Goal: Task Accomplishment & Management: Use online tool/utility

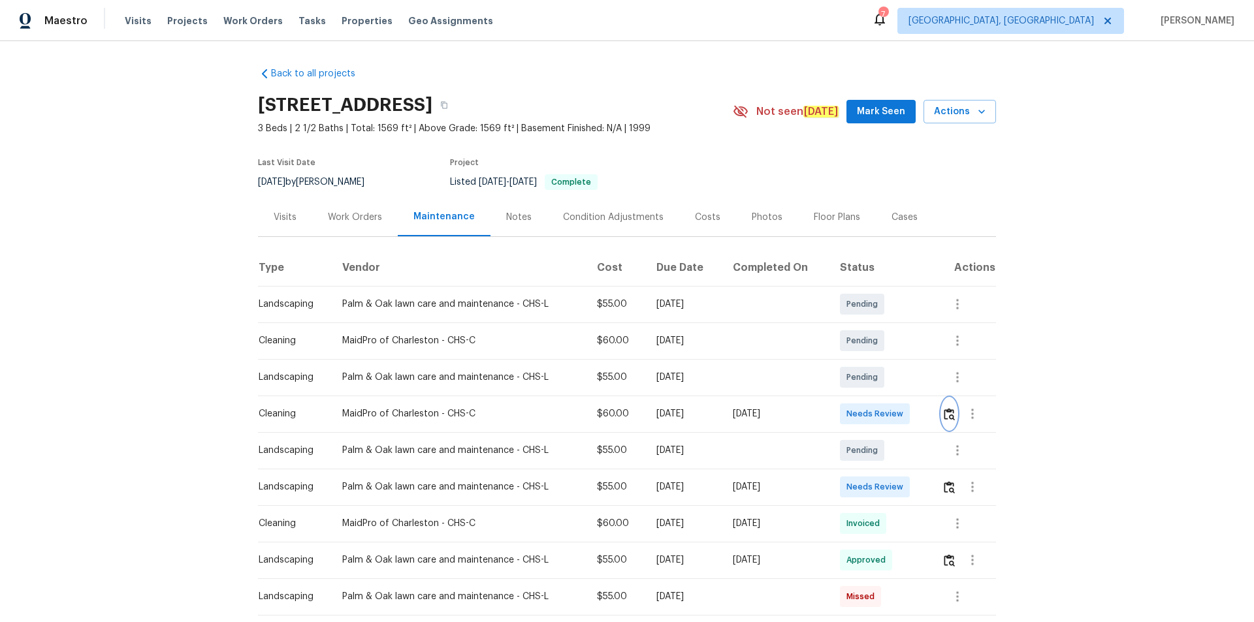
click at [943, 406] on button "button" at bounding box center [948, 413] width 15 height 31
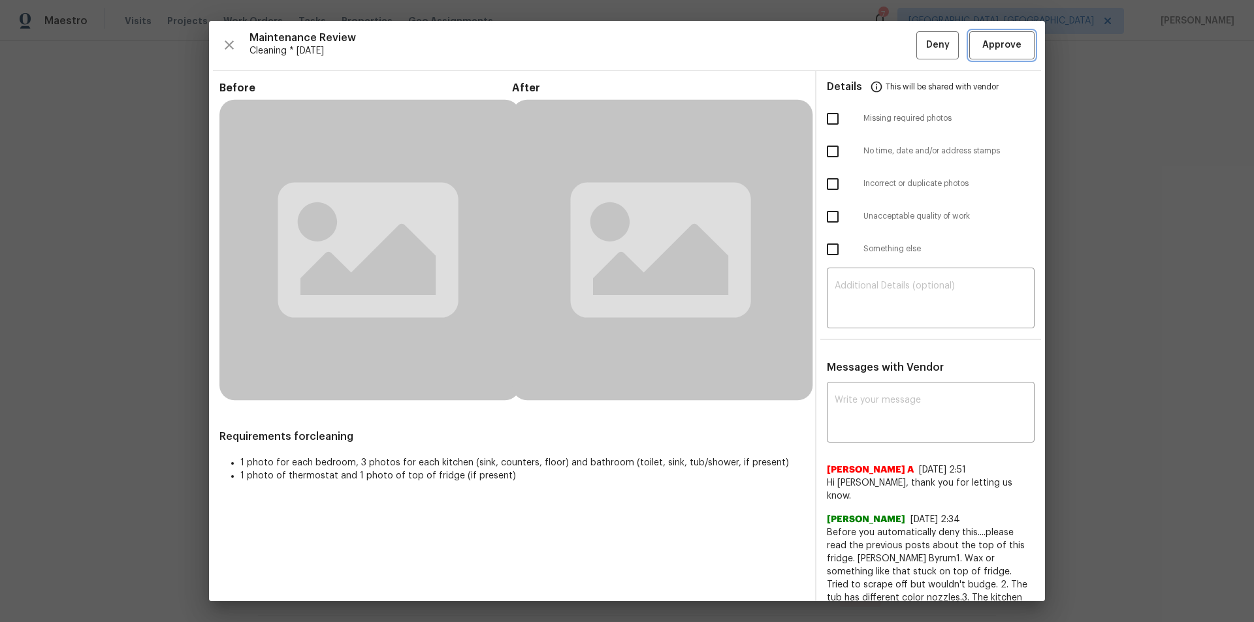
click at [1000, 52] on span "Approve" at bounding box center [1001, 45] width 39 height 16
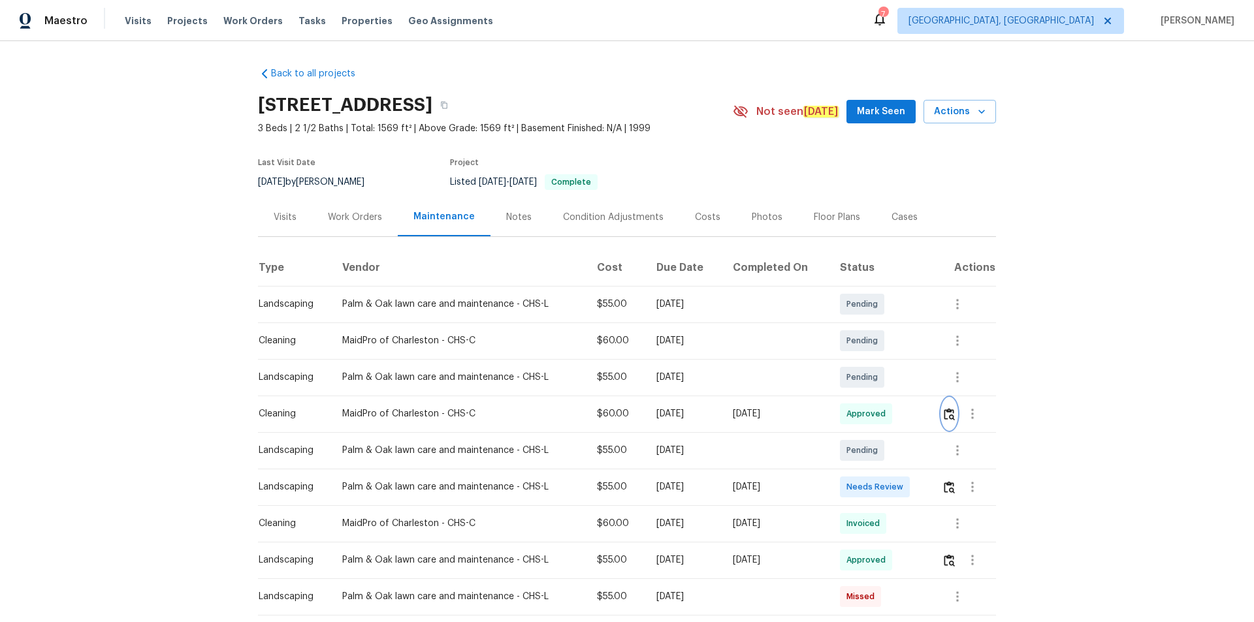
click at [941, 417] on button "button" at bounding box center [948, 413] width 15 height 31
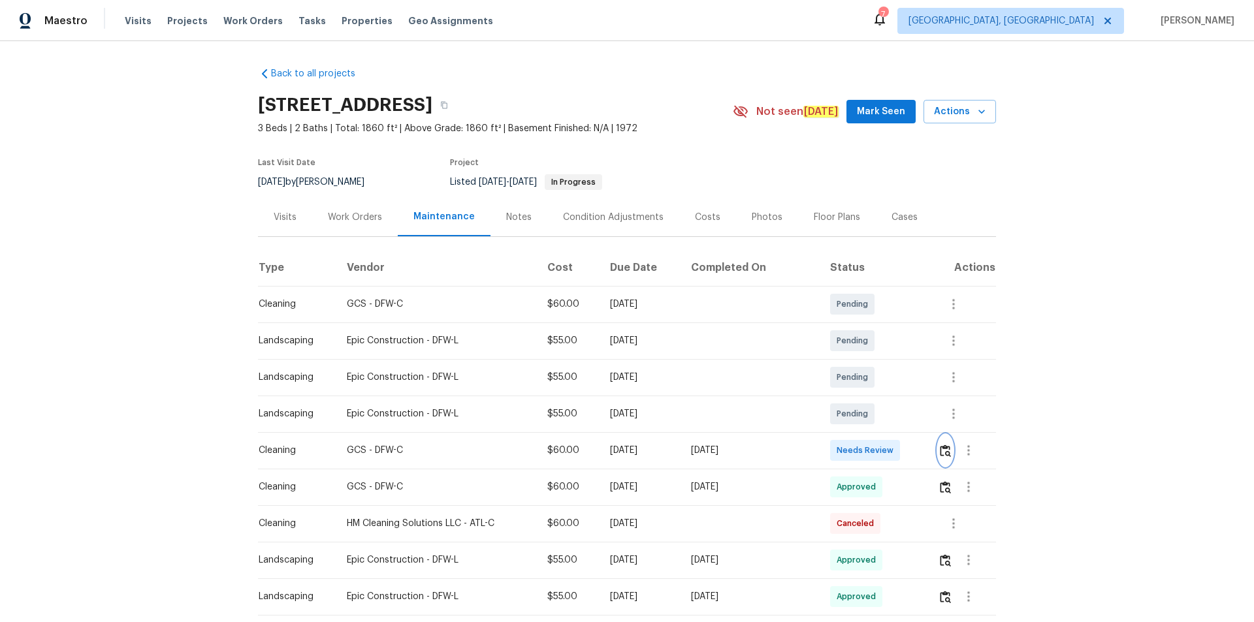
click at [939, 452] on img "button" at bounding box center [944, 451] width 11 height 12
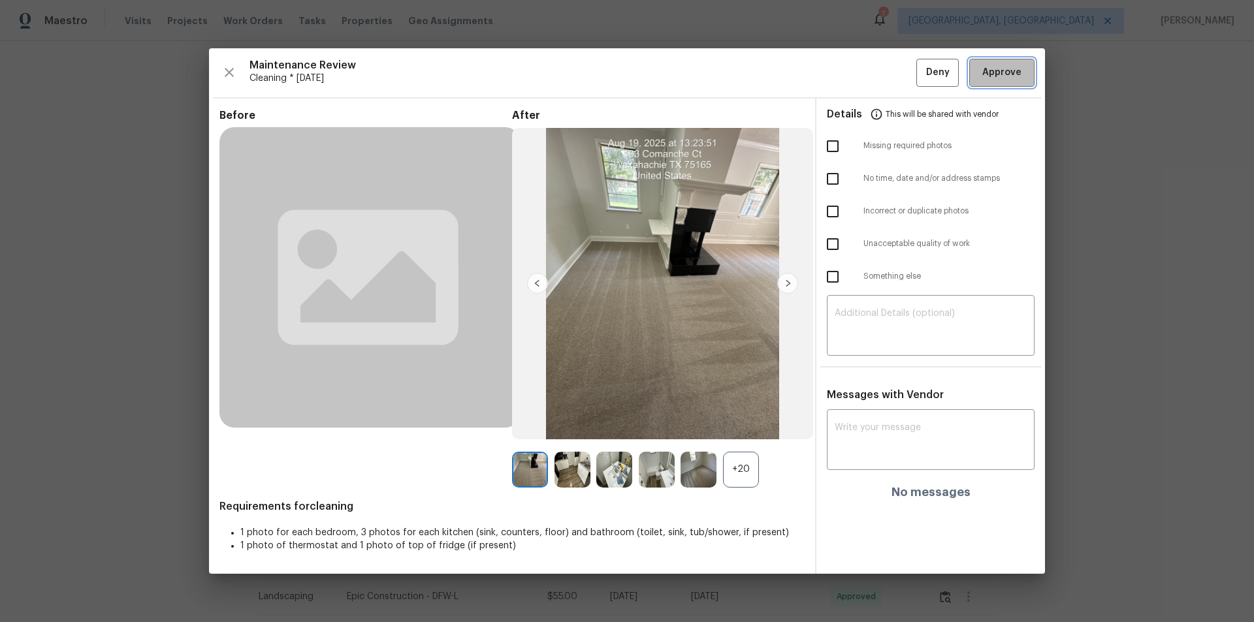
drag, startPoint x: 1015, startPoint y: 65, endPoint x: 1015, endPoint y: 76, distance: 11.8
click at [1016, 63] on button "Approve" at bounding box center [1001, 73] width 65 height 28
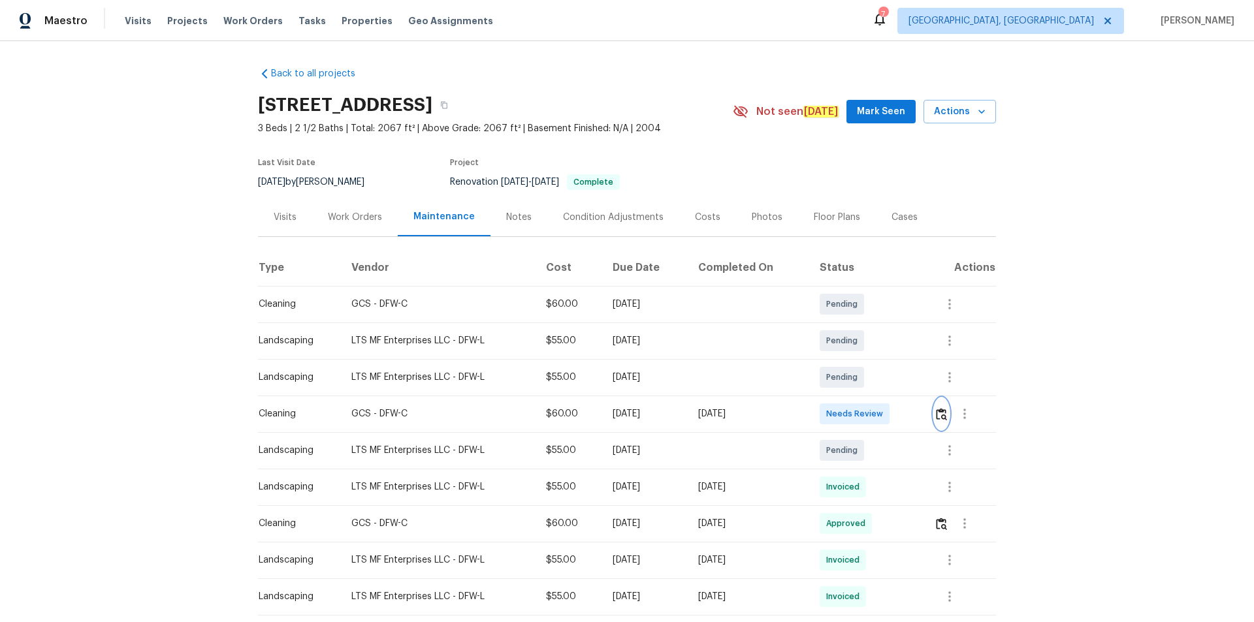
click at [891, 413] on button "button" at bounding box center [941, 413] width 15 height 31
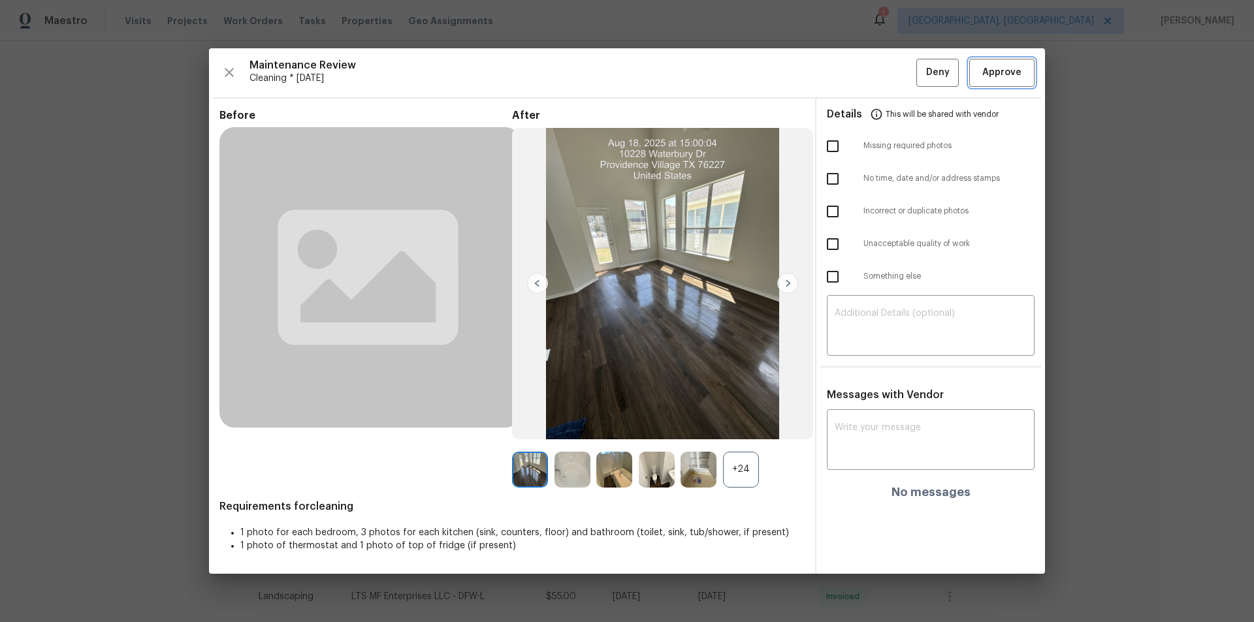
drag, startPoint x: 1004, startPoint y: 82, endPoint x: 1017, endPoint y: 119, distance: 38.8
click at [891, 84] on button "Approve" at bounding box center [1001, 73] width 65 height 28
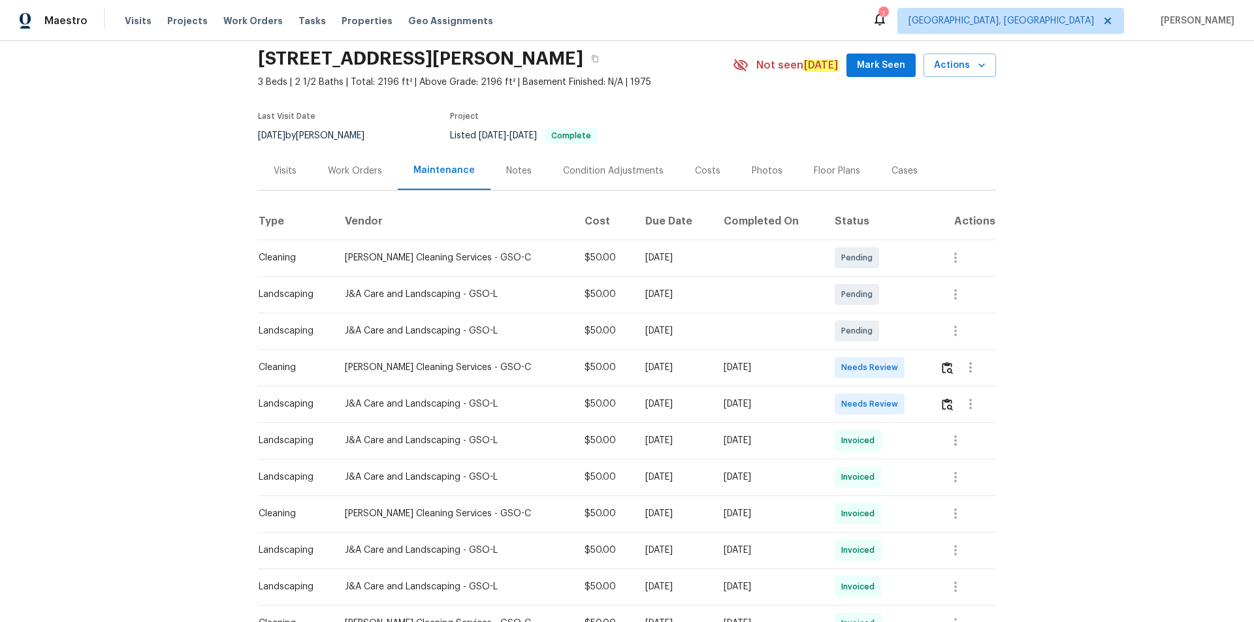
scroll to position [65, 0]
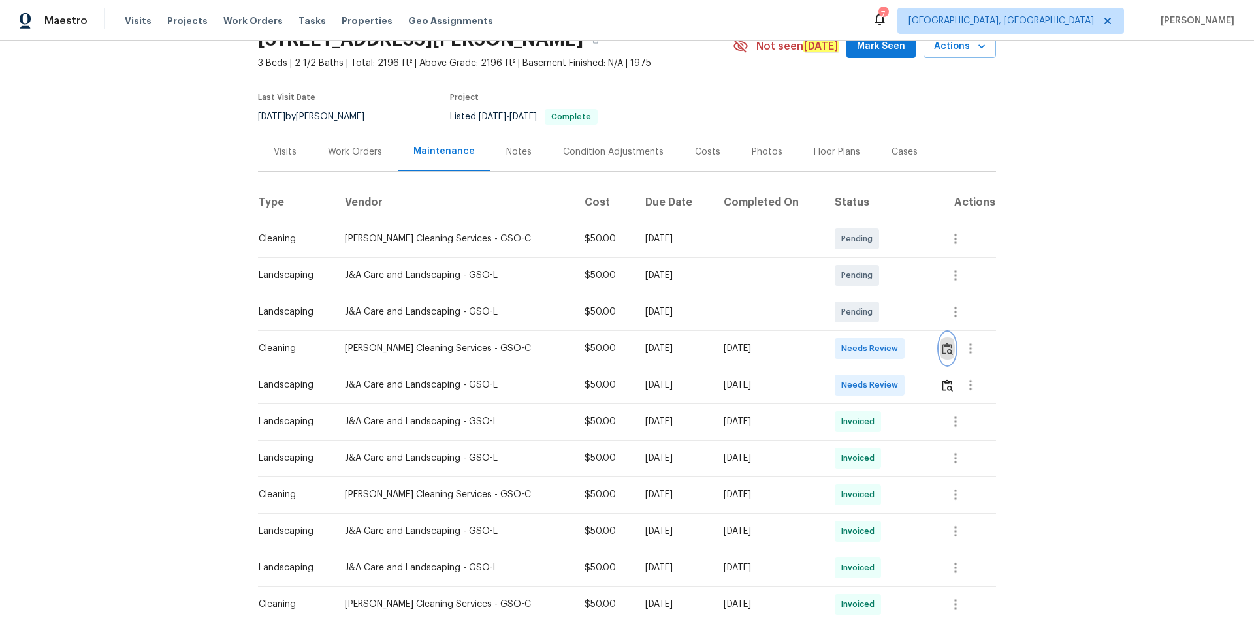
click at [891, 357] on button "button" at bounding box center [946, 348] width 15 height 31
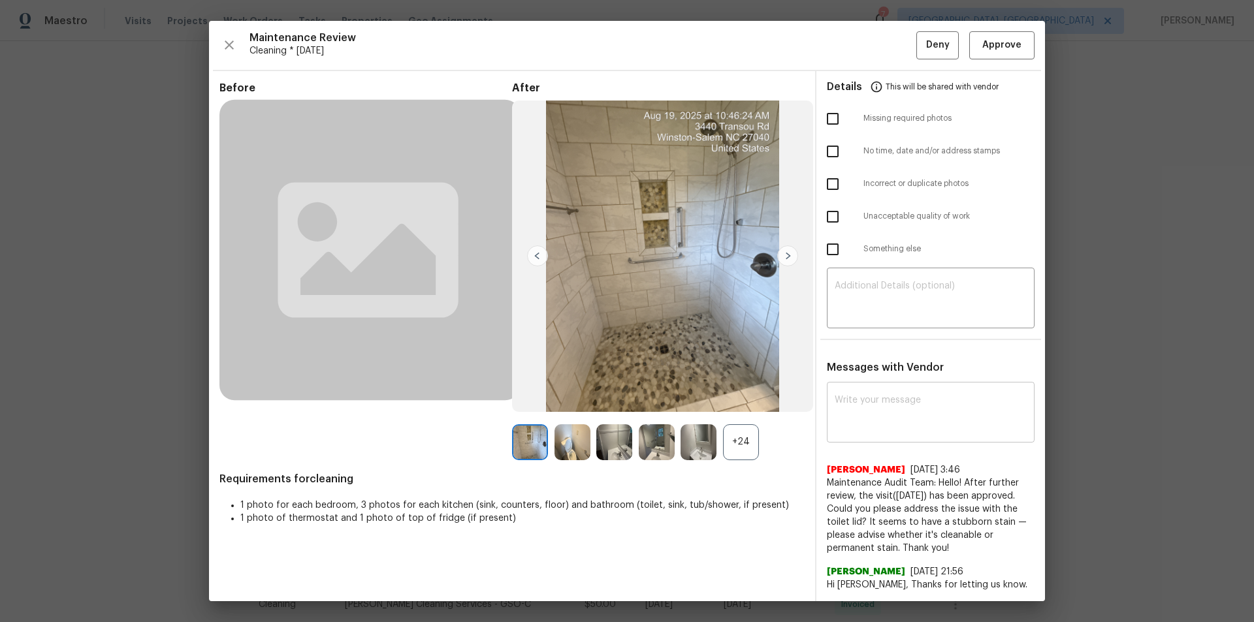
click at [882, 418] on textarea at bounding box center [930, 414] width 192 height 37
click at [857, 411] on textarea at bounding box center [930, 414] width 192 height 37
paste textarea "Hello! After further review, the visit scheduled for 08/10/2025 has been approv…"
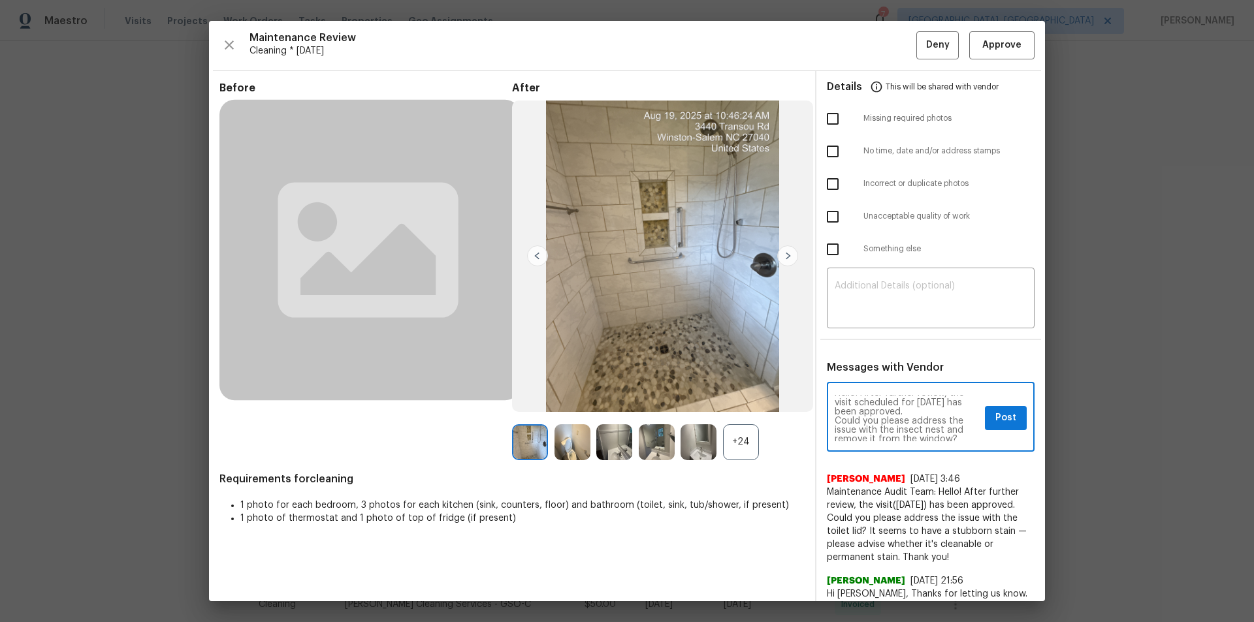
scroll to position [0, 0]
click at [891, 407] on textarea "Hello! After further review, the visit scheduled for 08/10/2025 has been approv…" at bounding box center [906, 419] width 145 height 46
type textarea "Hello! After further review, the visit scheduled for 08/19/2025 has been approv…"
click at [891, 418] on span "Post" at bounding box center [1005, 418] width 21 height 16
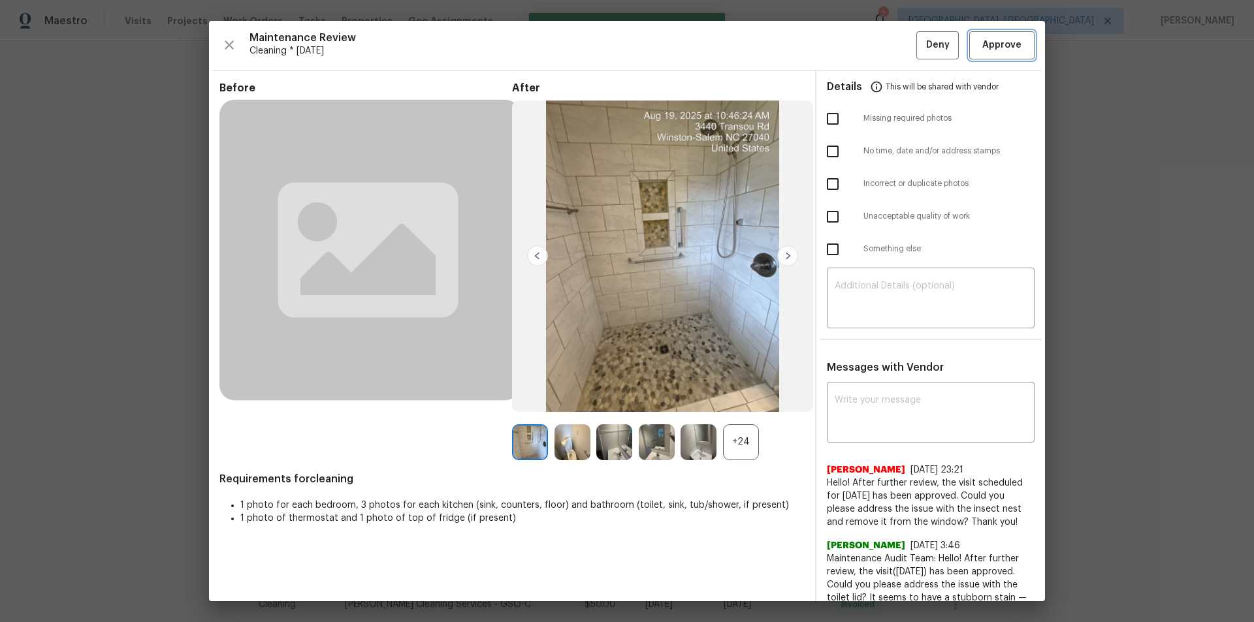
click at [891, 44] on span "Approve" at bounding box center [1001, 45] width 39 height 16
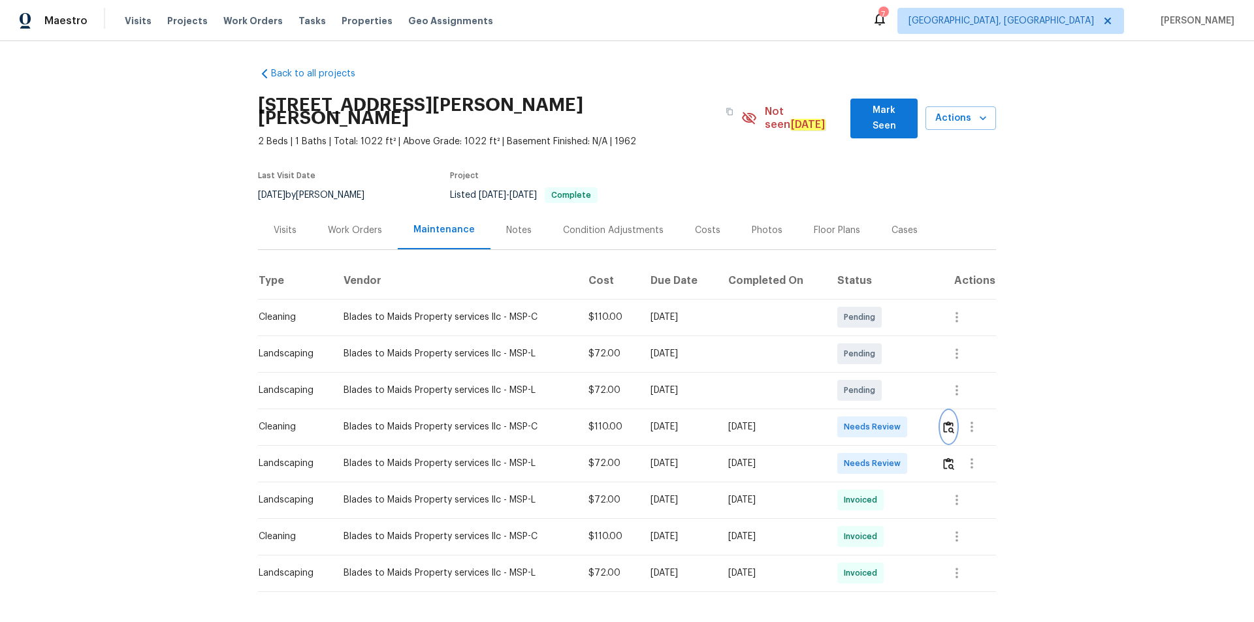
click at [891, 418] on img "button" at bounding box center [948, 427] width 11 height 12
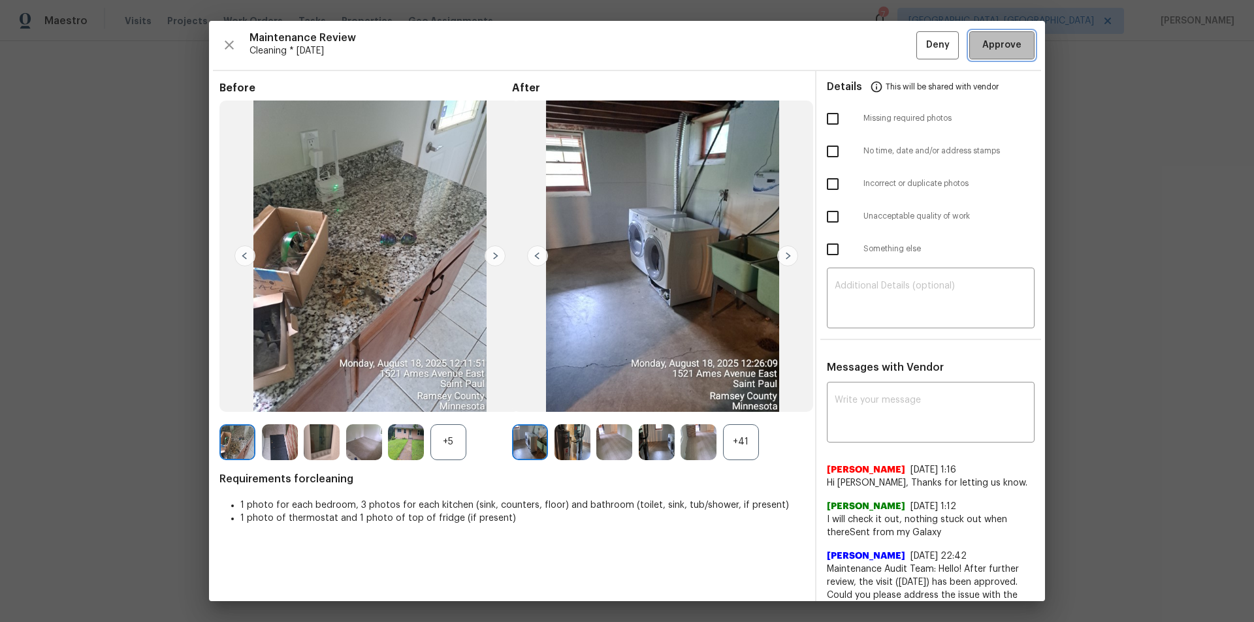
click at [891, 44] on span "Approve" at bounding box center [1001, 45] width 39 height 16
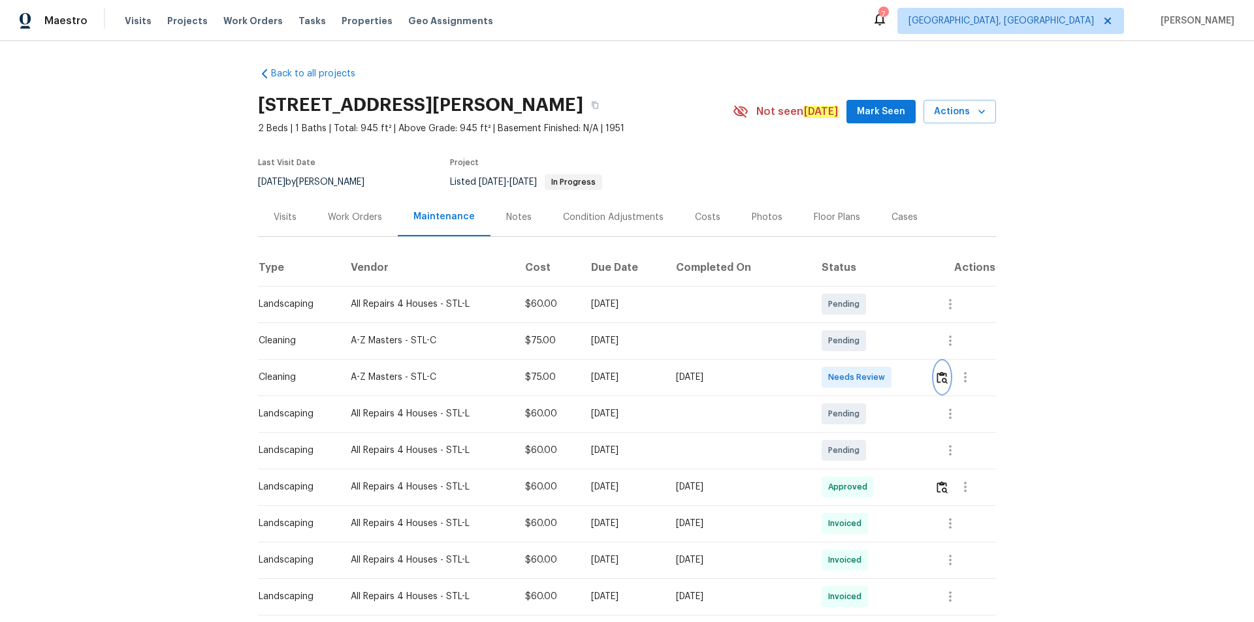
click at [891, 380] on img "button" at bounding box center [941, 377] width 11 height 12
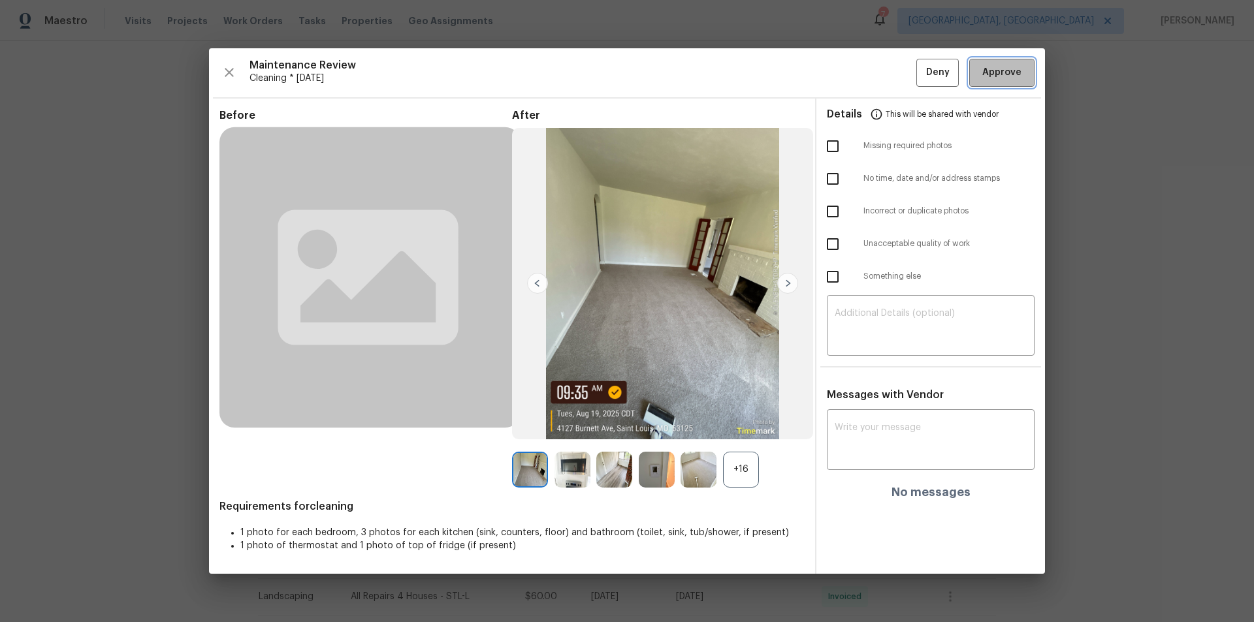
click at [891, 68] on span "Approve" at bounding box center [1001, 73] width 39 height 16
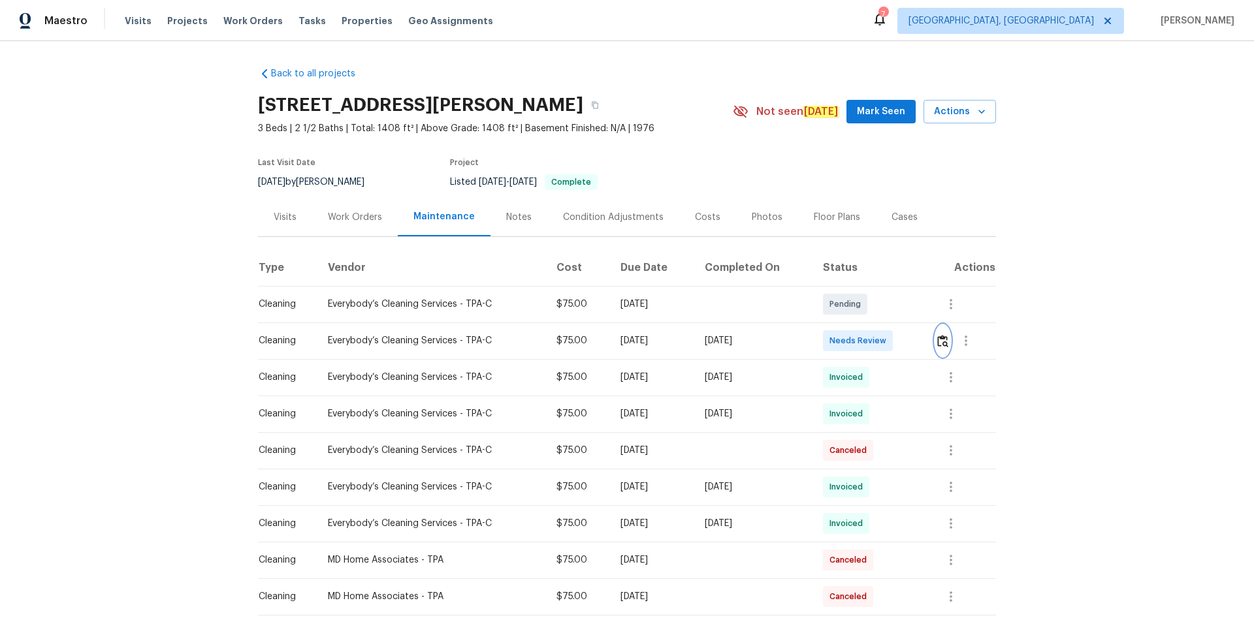
click at [941, 341] on img "button" at bounding box center [942, 341] width 11 height 12
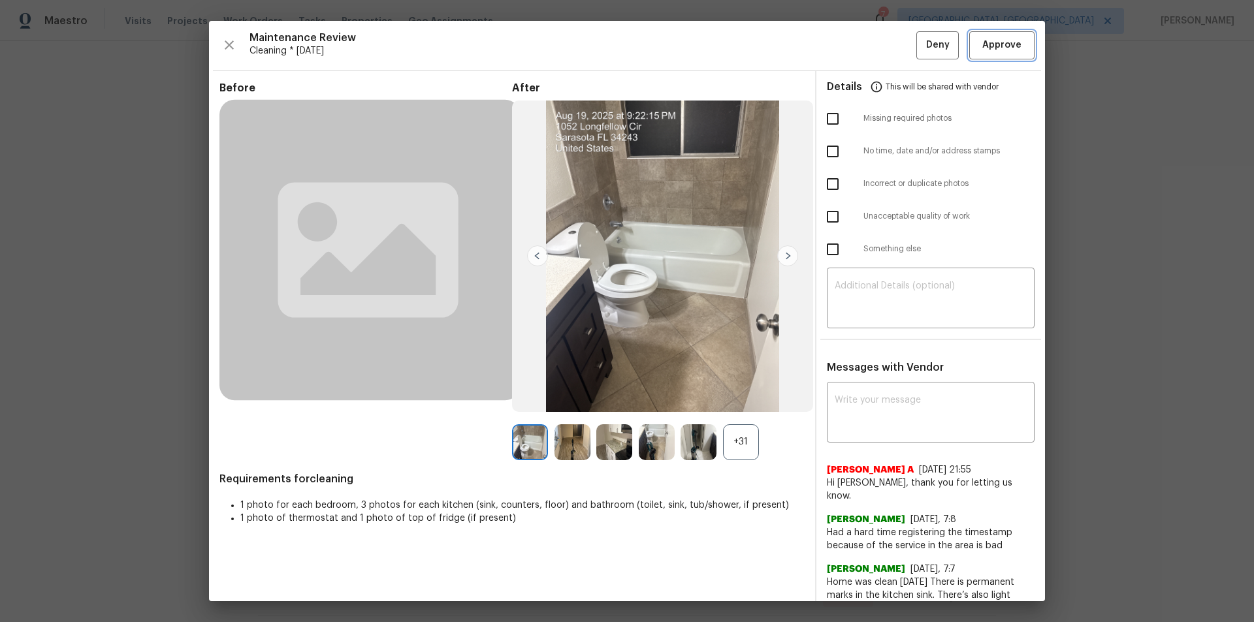
click at [1002, 48] on span "Approve" at bounding box center [1001, 45] width 39 height 16
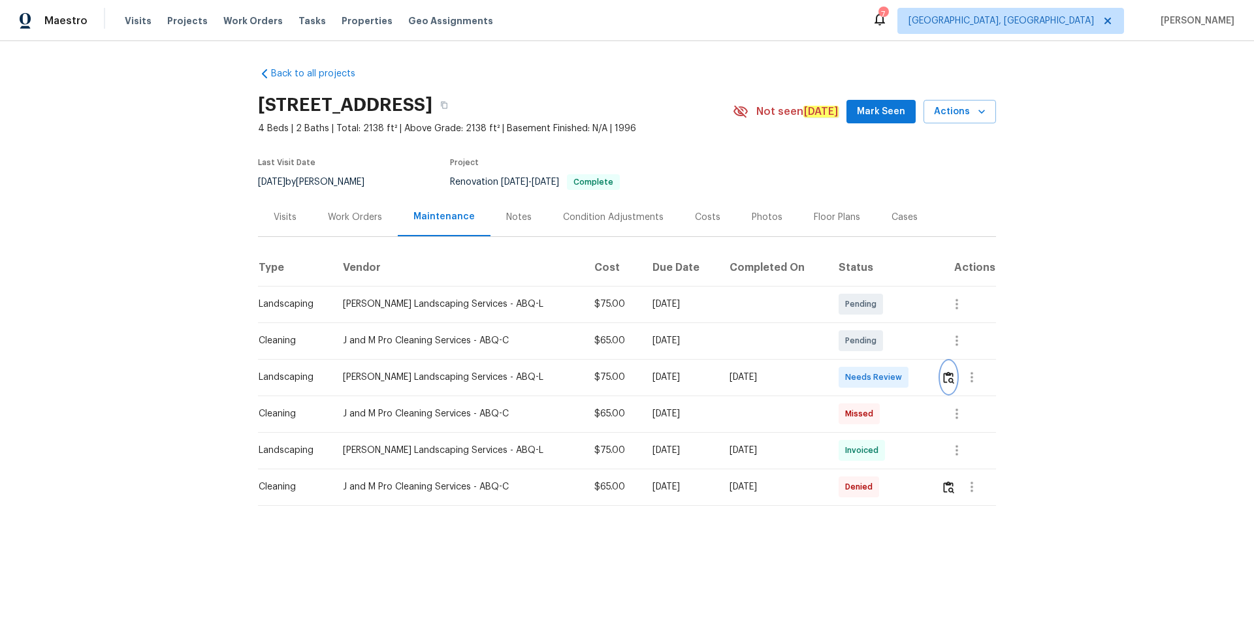
click at [891, 382] on img "button" at bounding box center [948, 377] width 11 height 12
click at [891, 381] on img "button" at bounding box center [948, 377] width 11 height 12
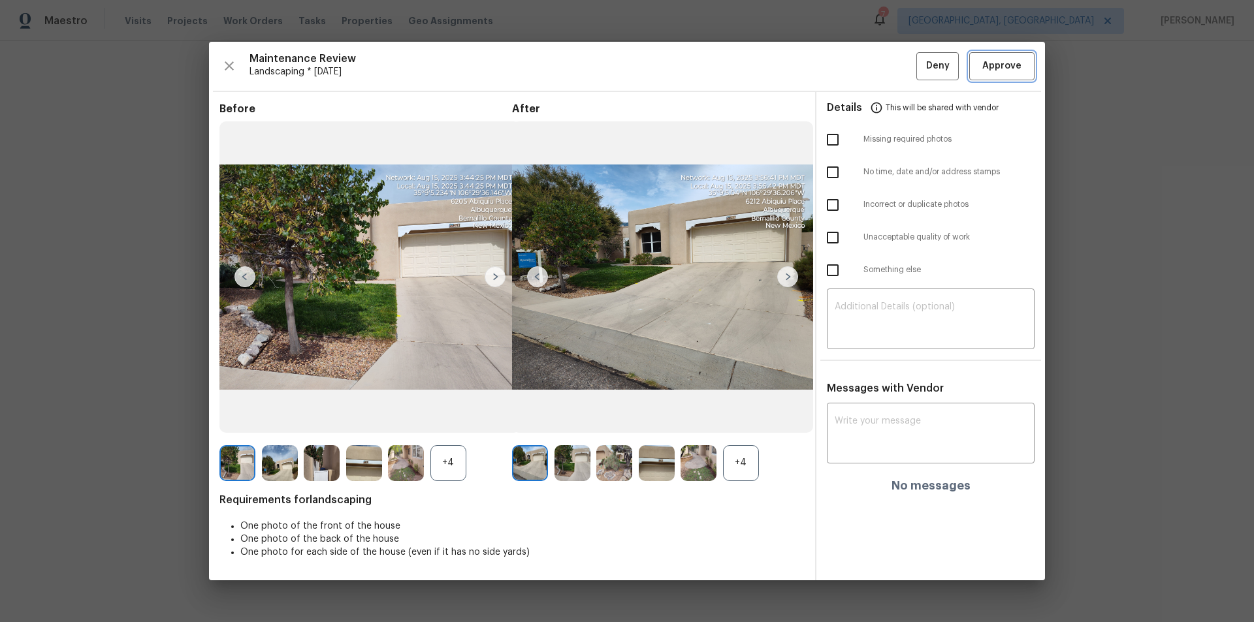
drag, startPoint x: 988, startPoint y: 66, endPoint x: 1075, endPoint y: 386, distance: 331.7
click at [891, 67] on span "Approve" at bounding box center [1001, 66] width 39 height 16
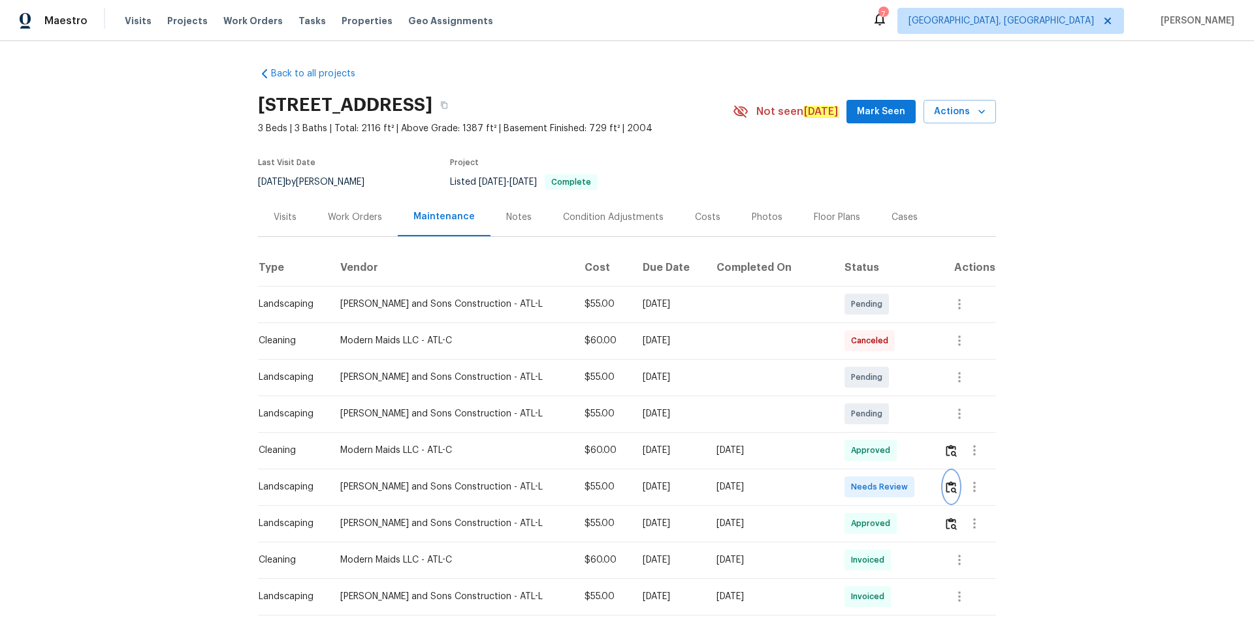
click at [947, 487] on img "button" at bounding box center [950, 487] width 11 height 12
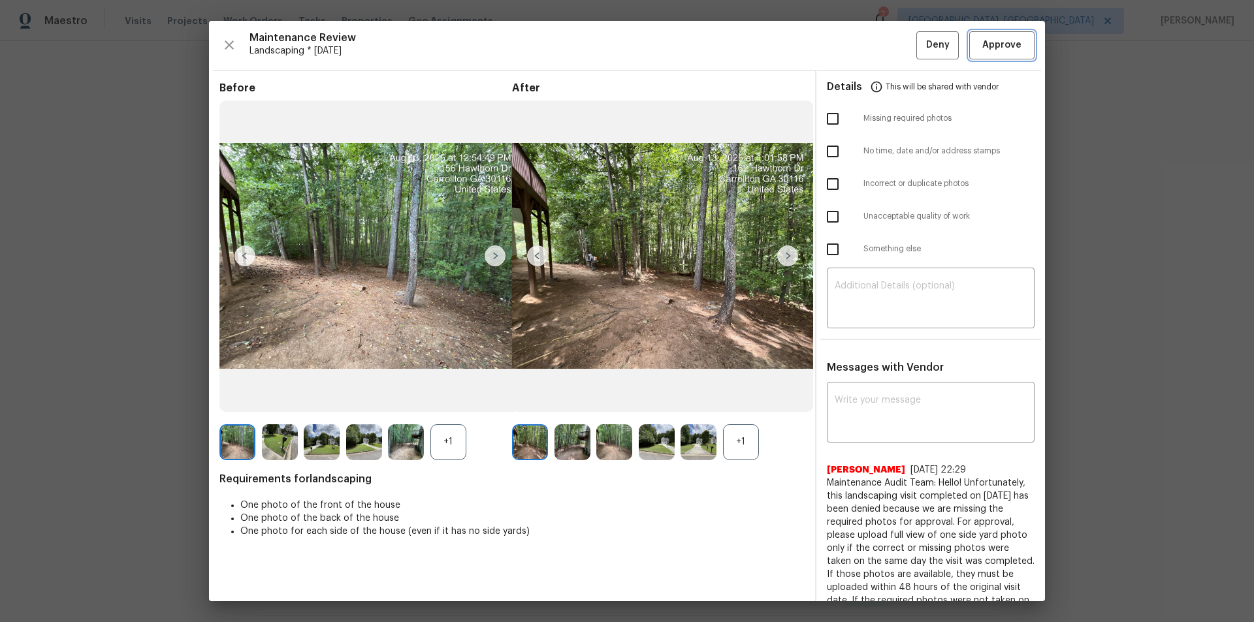
click at [1023, 46] on button "Approve" at bounding box center [1001, 45] width 65 height 28
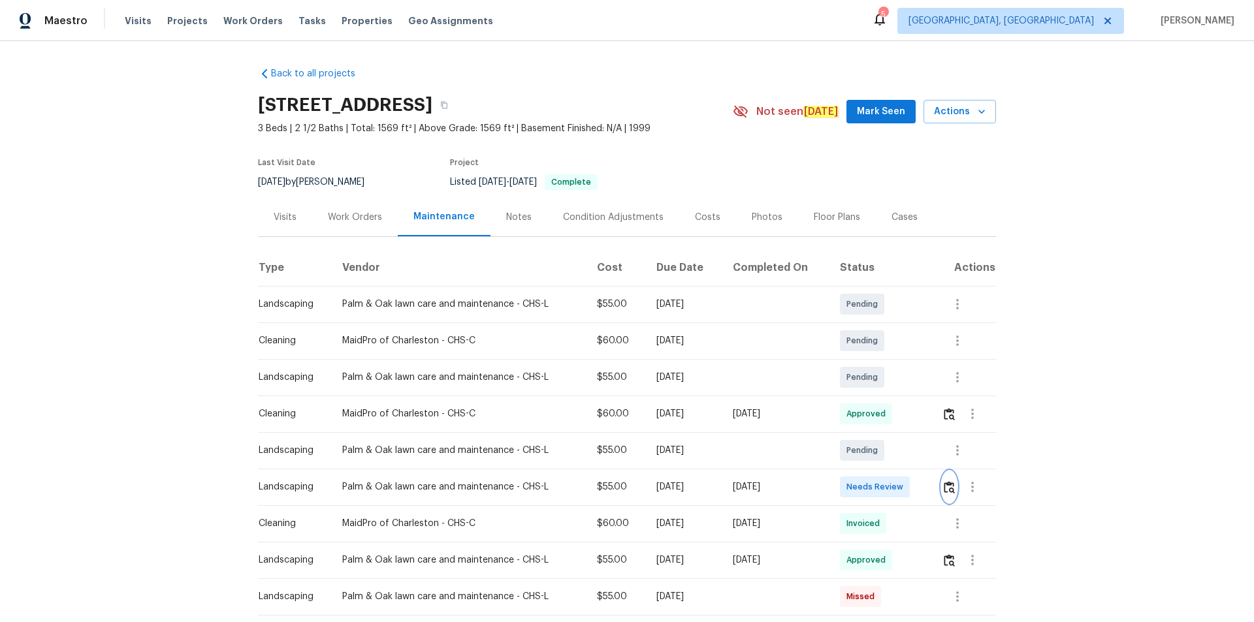
click at [891, 418] on img "button" at bounding box center [948, 487] width 11 height 12
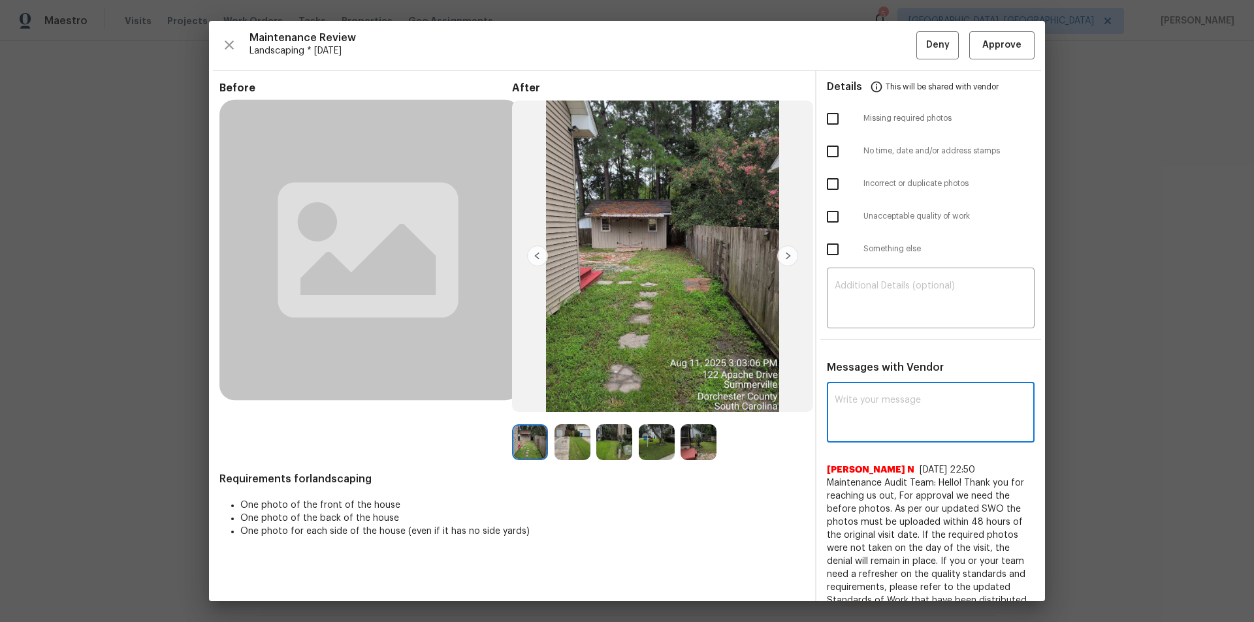
click at [885, 418] on textarea at bounding box center [930, 414] width 192 height 37
paste textarea "Maintenance Audit Team: Hello! Unfortunately, this landscaping visit completed …"
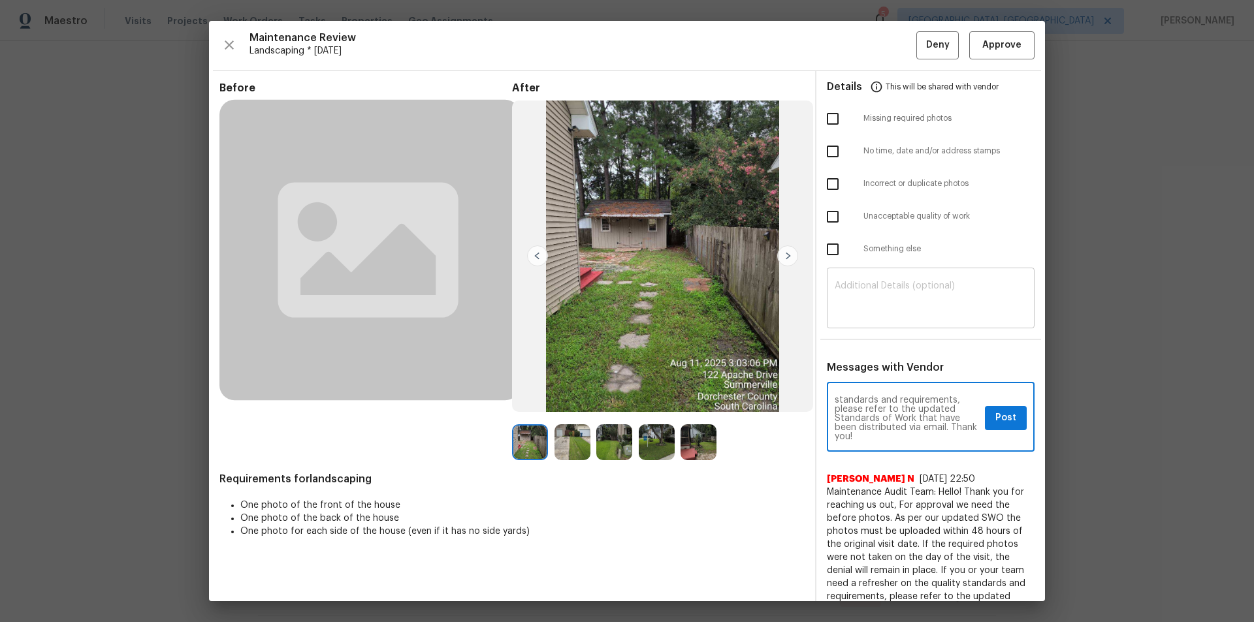
type textarea "Maintenance Audit Team: Hello! Unfortunately, this landscaping visit completed …"
click at [885, 298] on textarea at bounding box center [930, 299] width 192 height 37
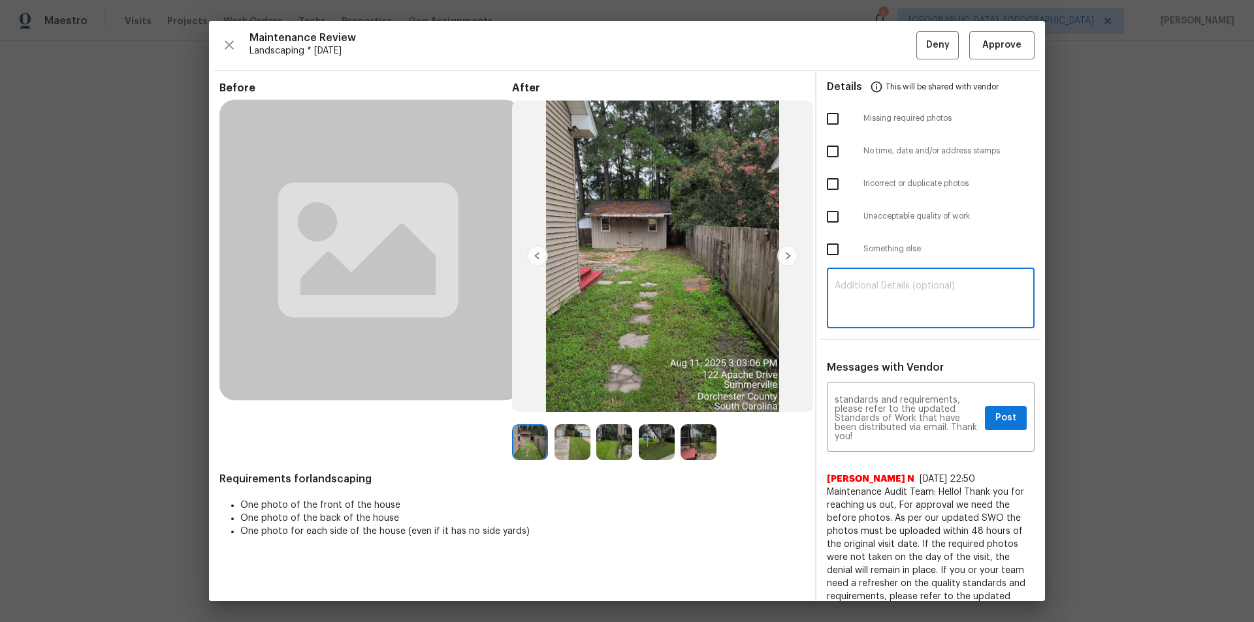
paste textarea "Maintenance Audit Team: Hello! Unfortunately, this landscaping visit completed …"
type textarea "Maintenance Audit Team: Hello! Unfortunately, this landscaping visit completed …"
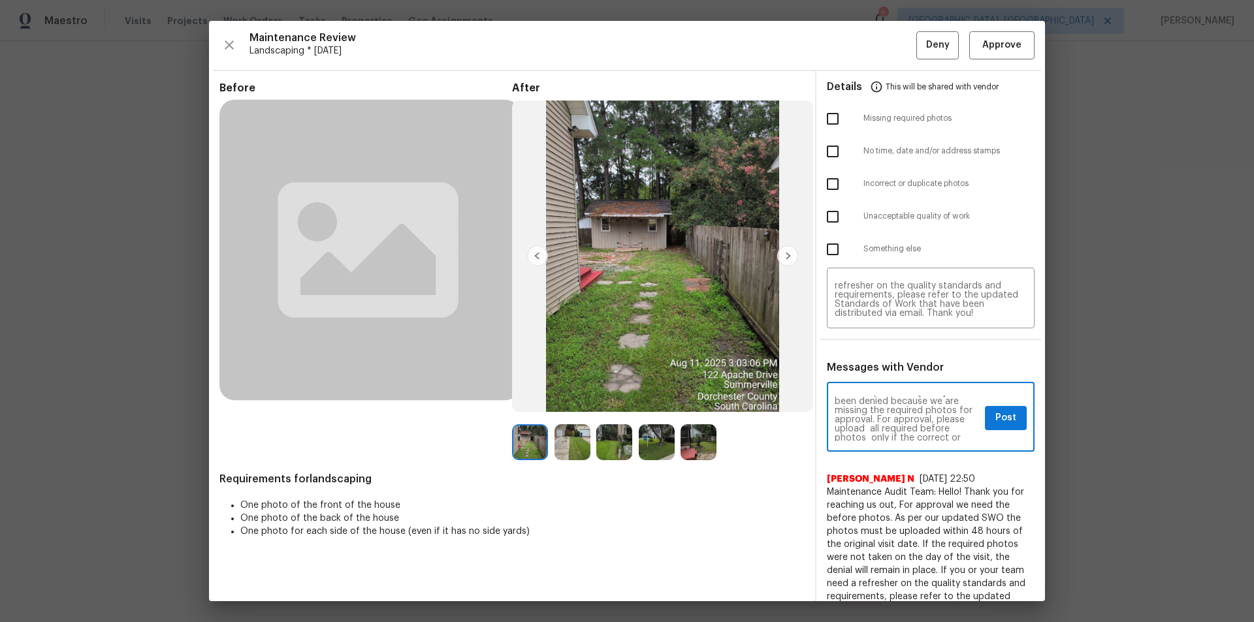
scroll to position [52, 0]
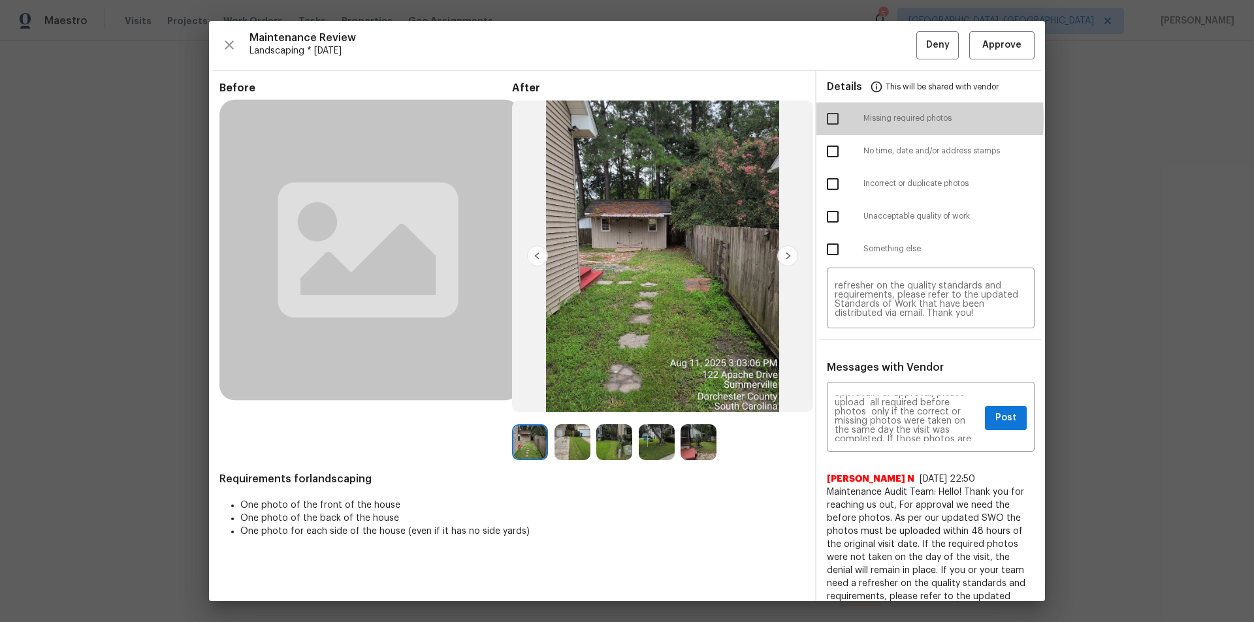
drag, startPoint x: 818, startPoint y: 118, endPoint x: 945, endPoint y: 380, distance: 291.1
click at [819, 118] on input "checkbox" at bounding box center [832, 118] width 27 height 27
checkbox input "true"
drag, startPoint x: 995, startPoint y: 427, endPoint x: 1012, endPoint y: 432, distance: 17.6
click at [891, 418] on button "Post" at bounding box center [1006, 418] width 42 height 24
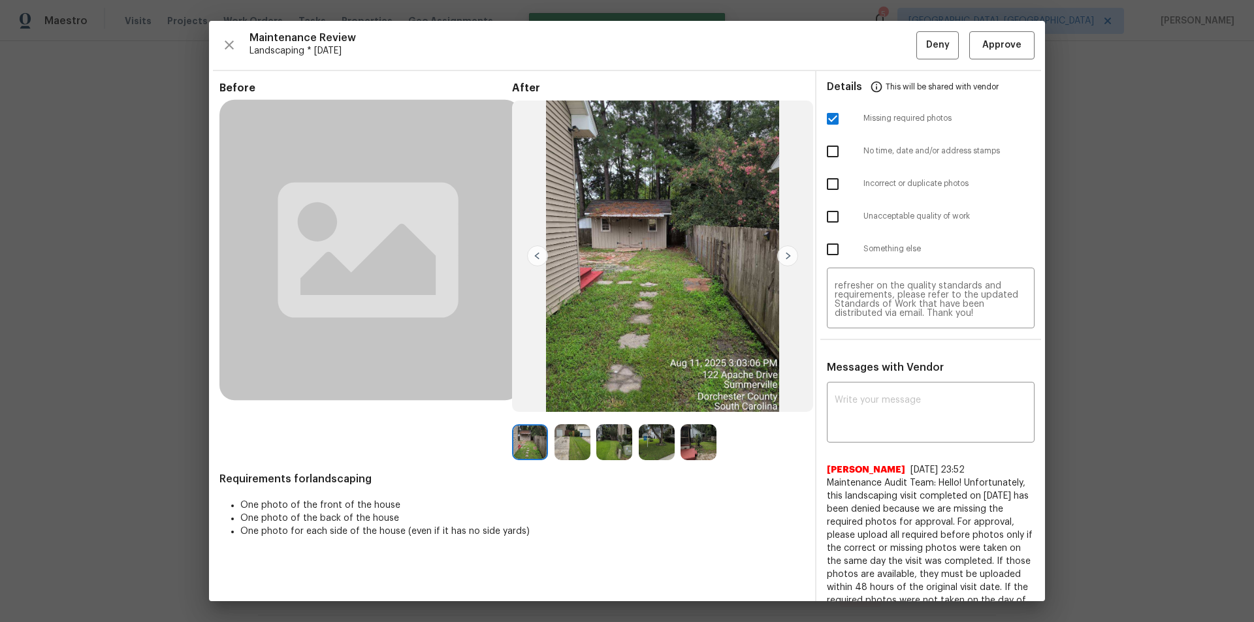
scroll to position [0, 0]
click at [891, 37] on button "Deny" at bounding box center [937, 45] width 42 height 28
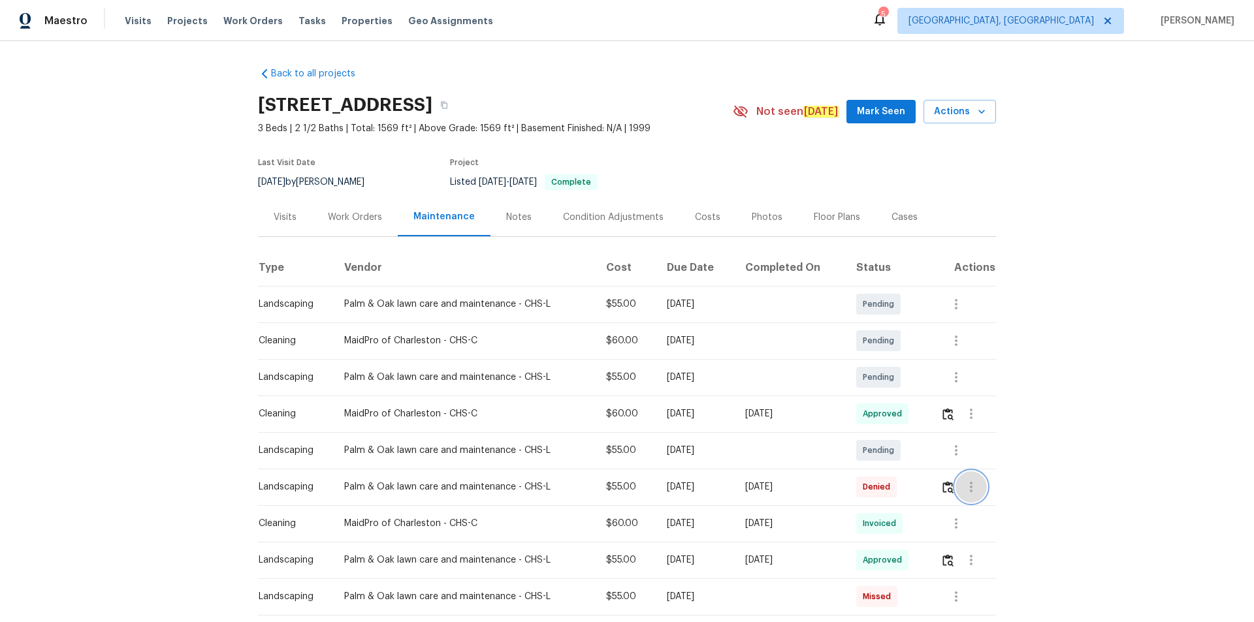
click at [891, 418] on button "button" at bounding box center [970, 486] width 31 height 31
drag, startPoint x: 941, startPoint y: 482, endPoint x: 943, endPoint y: 490, distance: 7.6
click at [891, 418] on div at bounding box center [627, 311] width 1254 height 622
click at [891, 418] on img "button" at bounding box center [947, 487] width 11 height 12
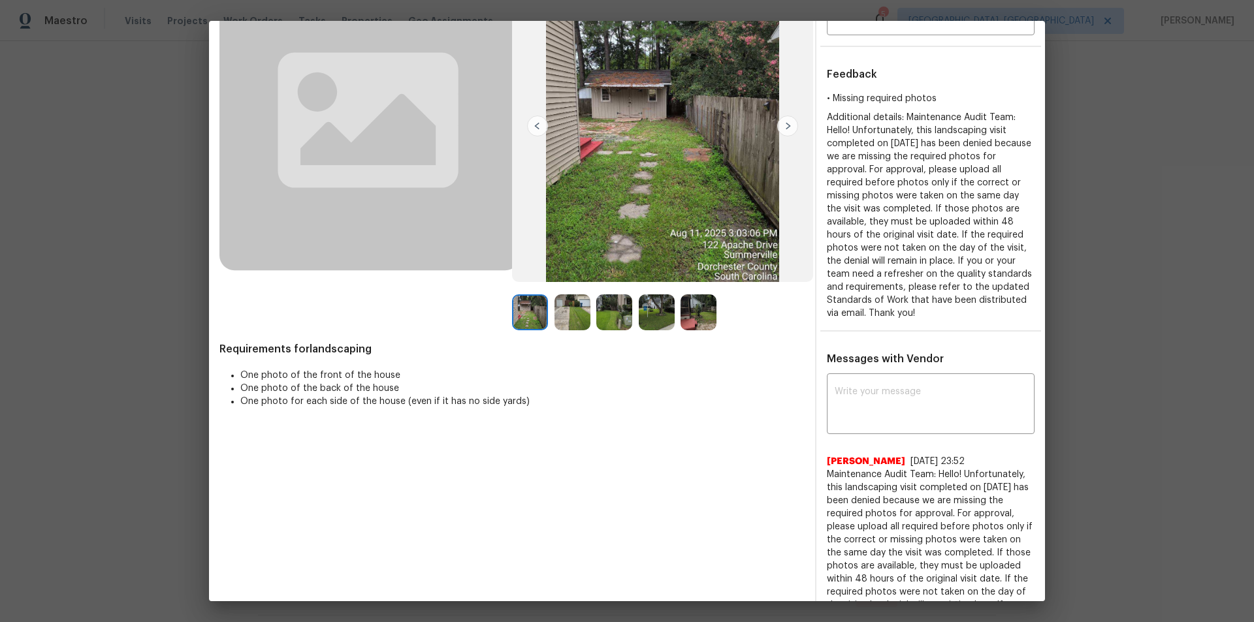
scroll to position [196, 0]
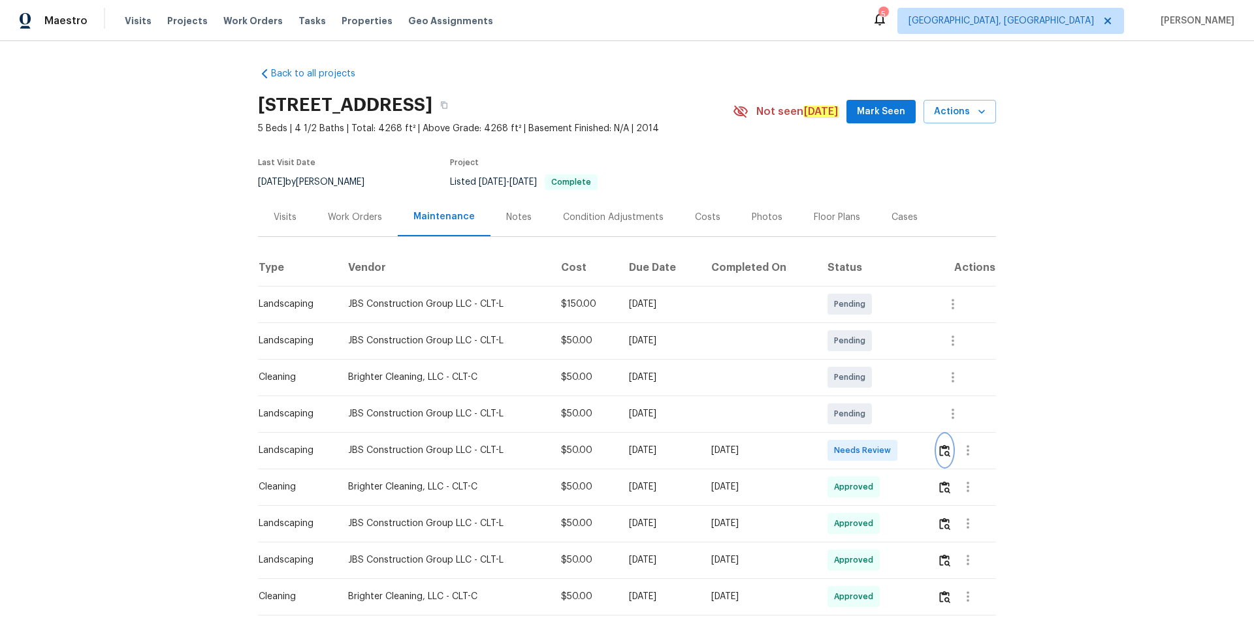
click at [891, 418] on img "button" at bounding box center [944, 451] width 11 height 12
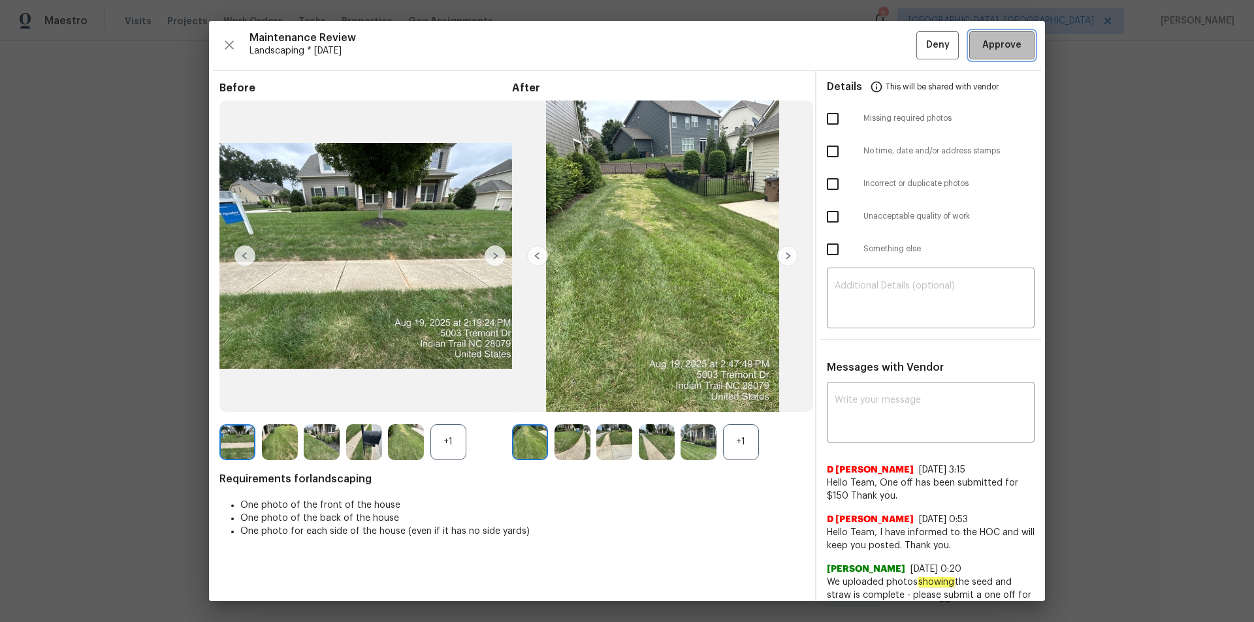
click at [891, 35] on button "Approve" at bounding box center [1001, 45] width 65 height 28
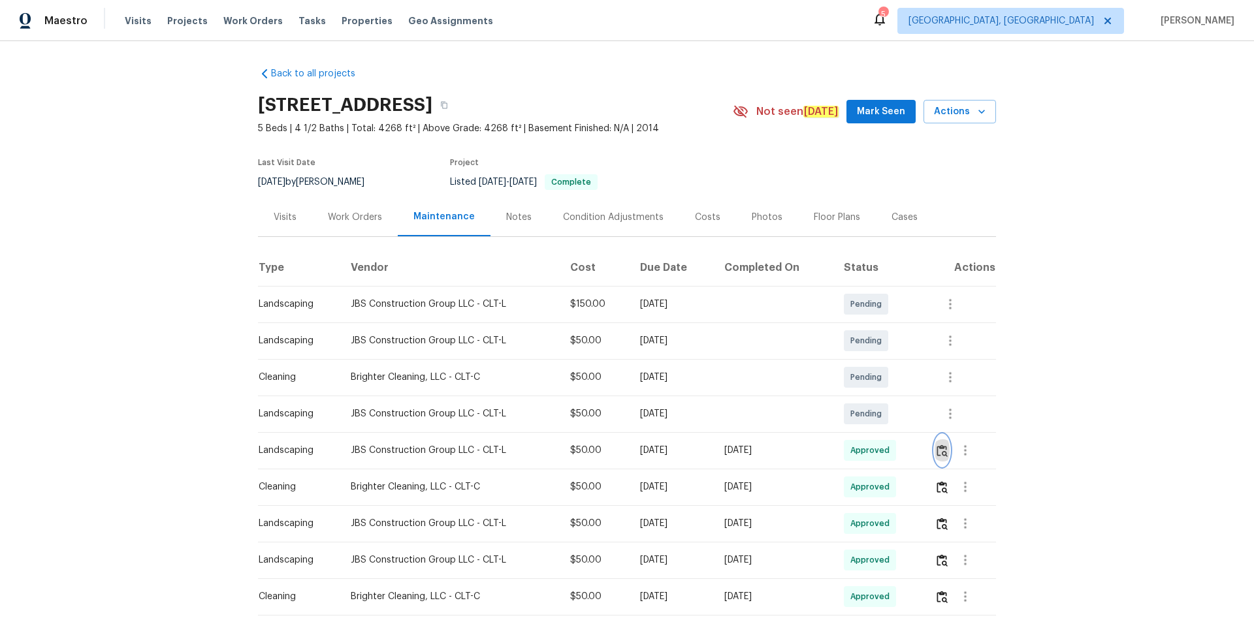
click at [891, 418] on img "button" at bounding box center [941, 451] width 11 height 12
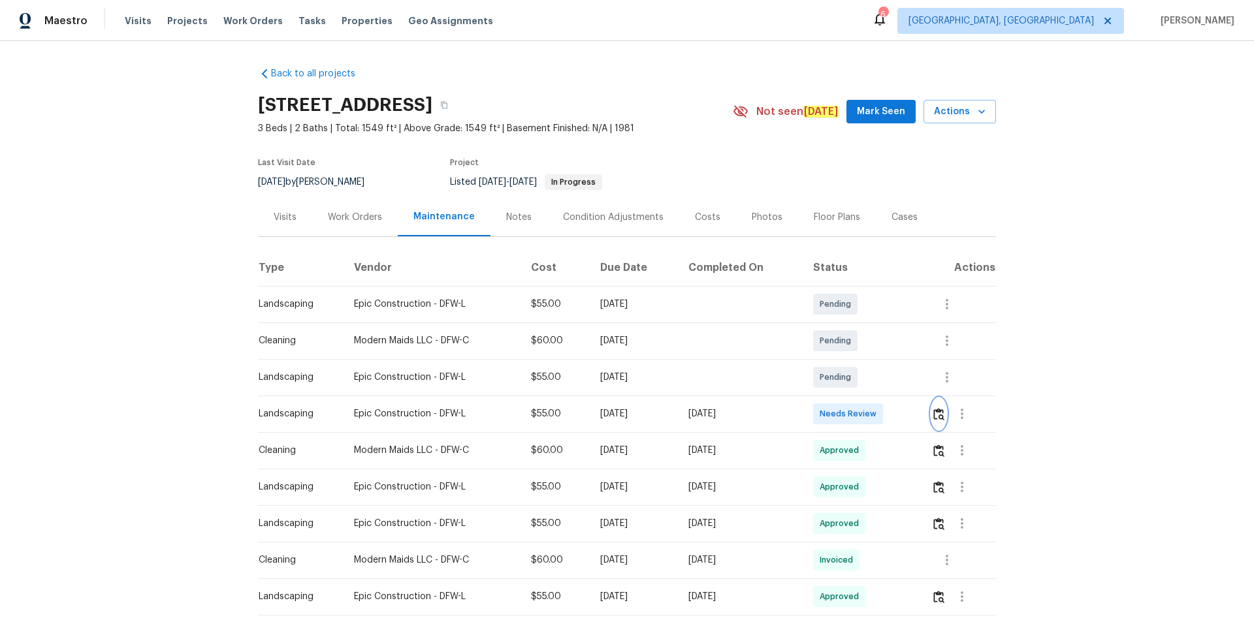
click at [940, 411] on img "button" at bounding box center [938, 414] width 11 height 12
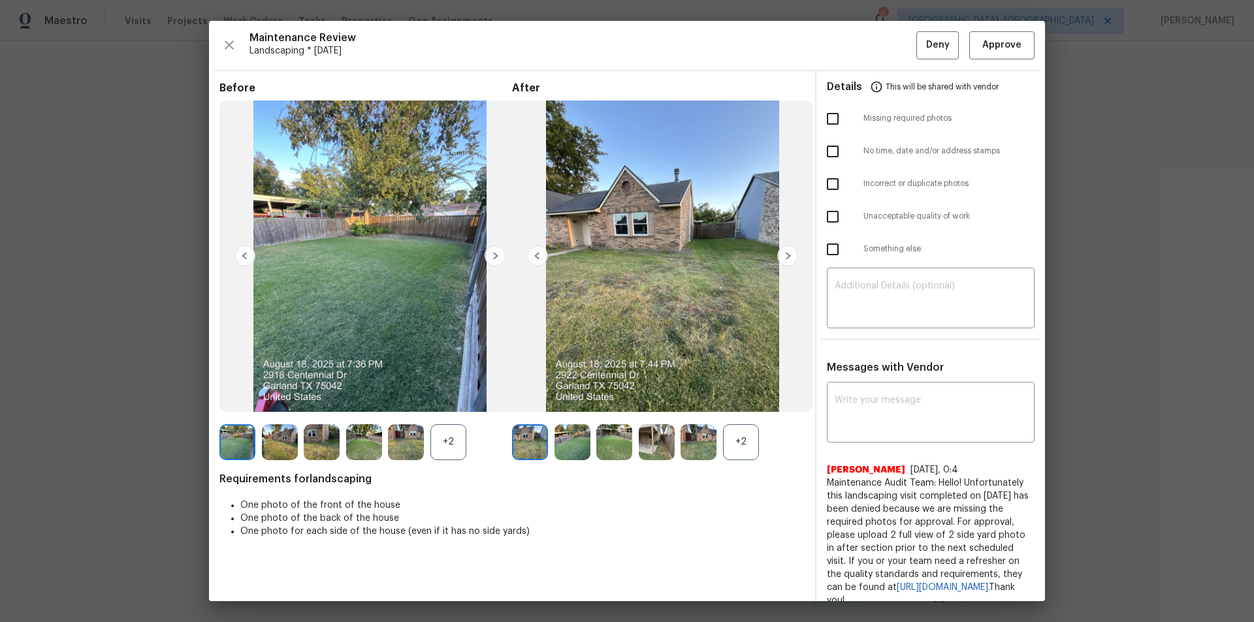
drag, startPoint x: 1101, startPoint y: 117, endPoint x: 1026, endPoint y: 185, distance: 101.7
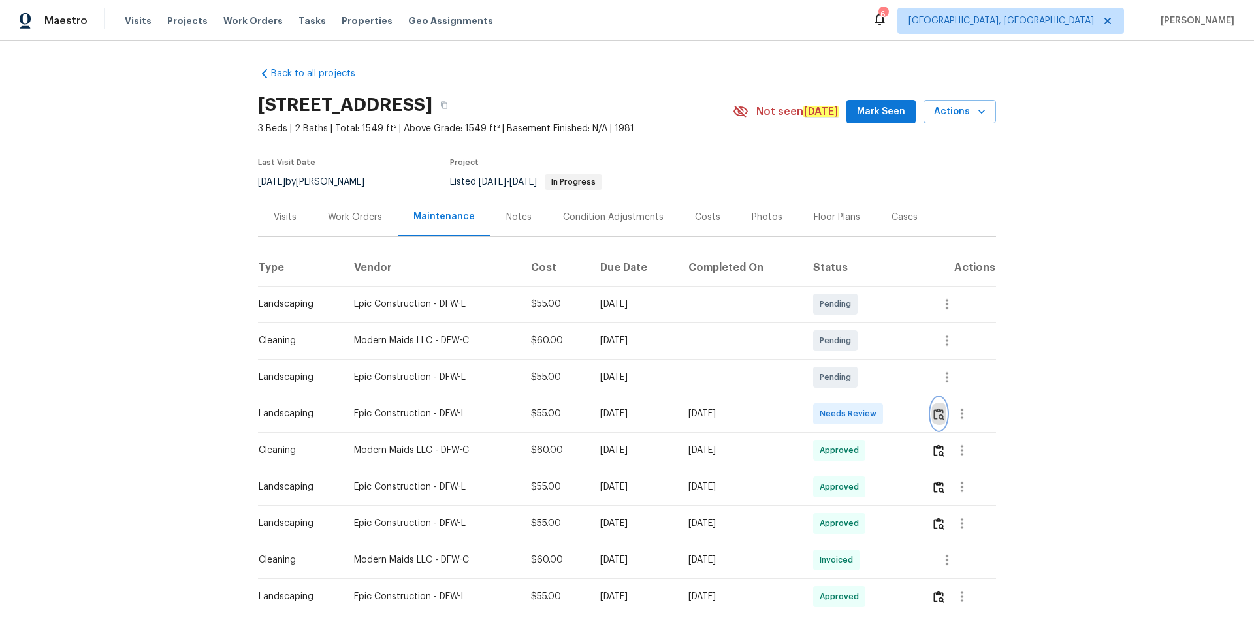
click at [938, 418] on img "button" at bounding box center [938, 414] width 11 height 12
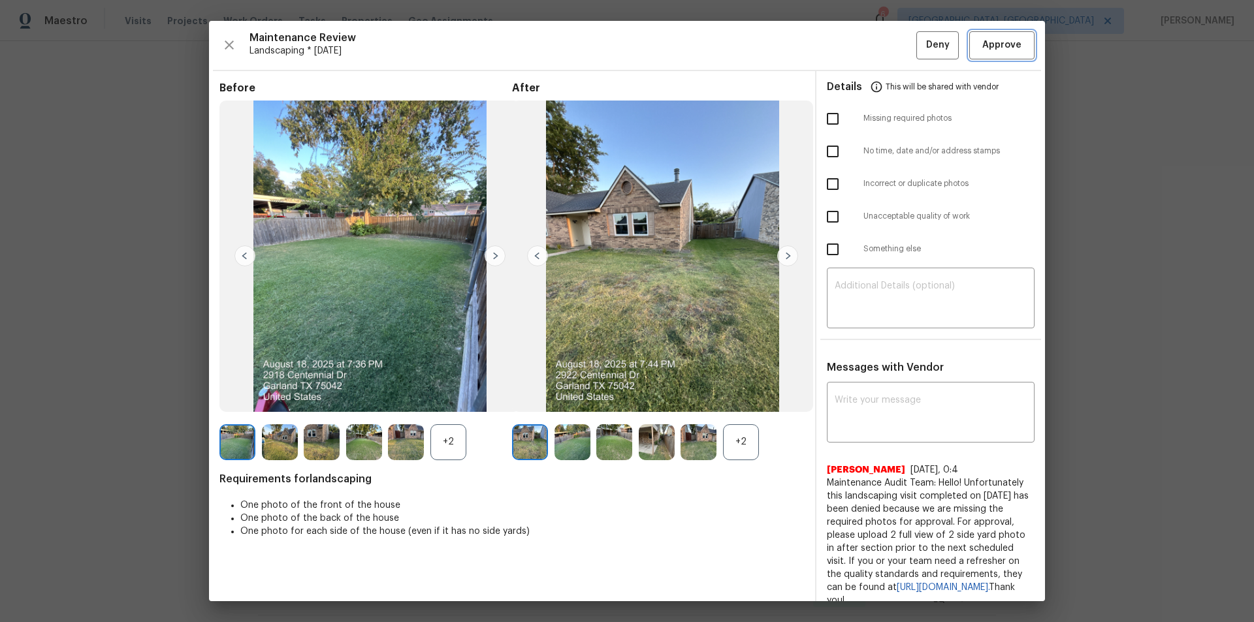
click at [990, 36] on button "Approve" at bounding box center [1001, 45] width 65 height 28
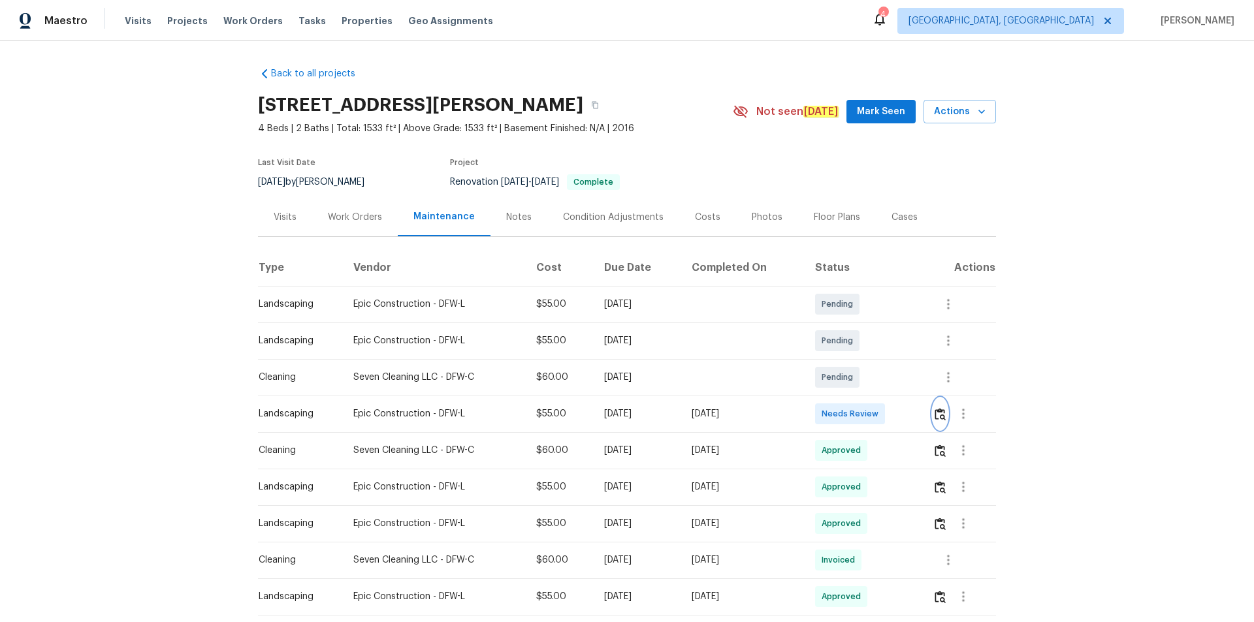
click at [891, 417] on img "button" at bounding box center [939, 414] width 11 height 12
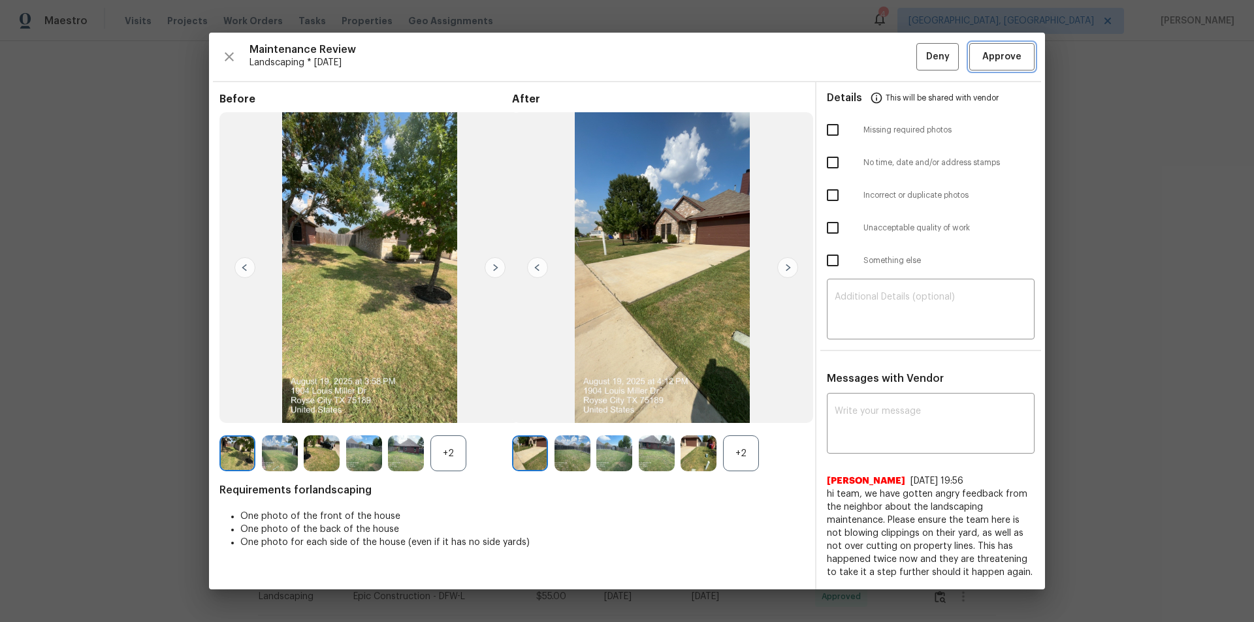
click at [891, 49] on span "Approve" at bounding box center [1001, 57] width 39 height 16
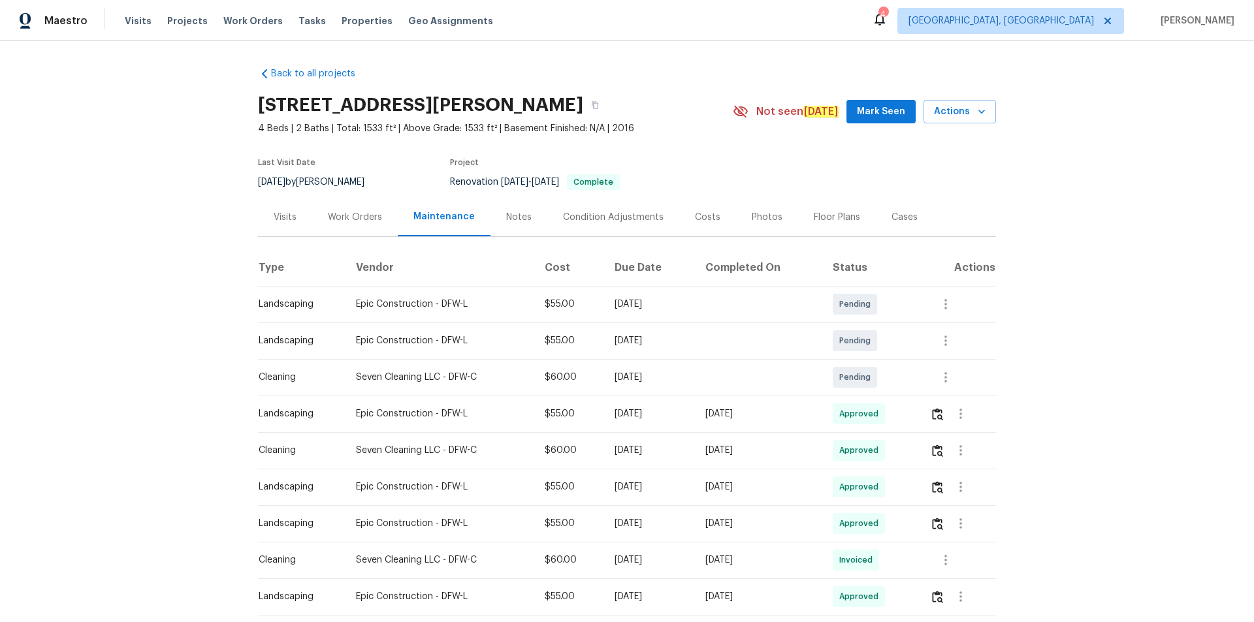
click at [891, 404] on div at bounding box center [960, 413] width 31 height 31
click at [891, 413] on button "button" at bounding box center [937, 413] width 15 height 31
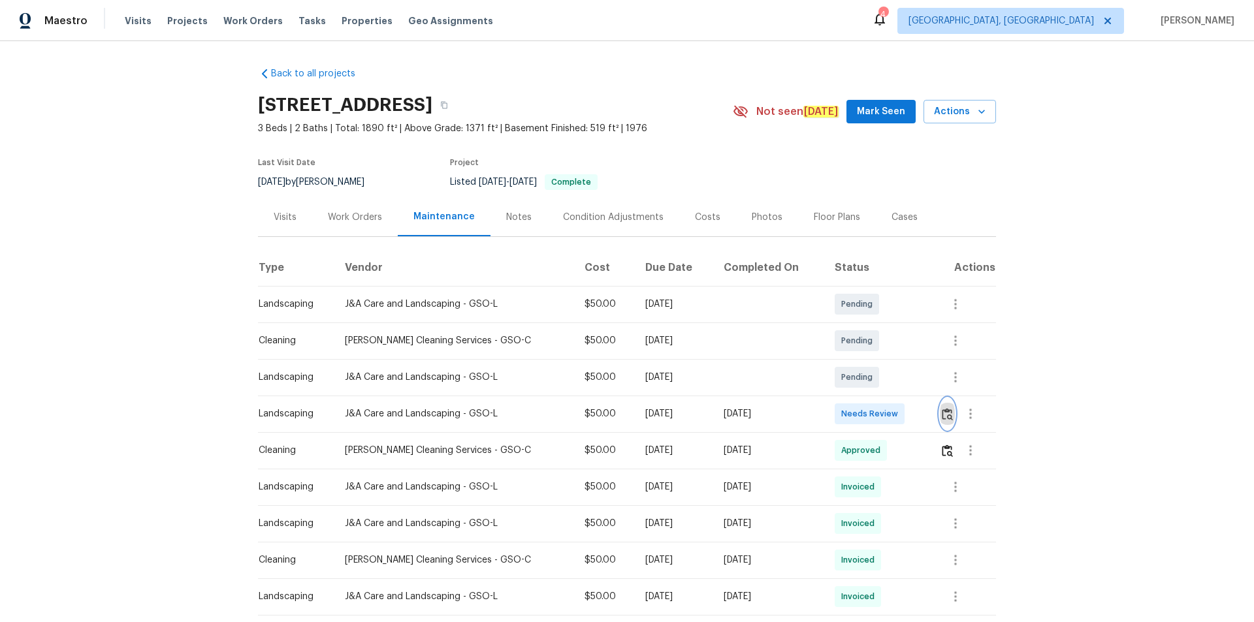
click at [891, 417] on button "button" at bounding box center [946, 413] width 15 height 31
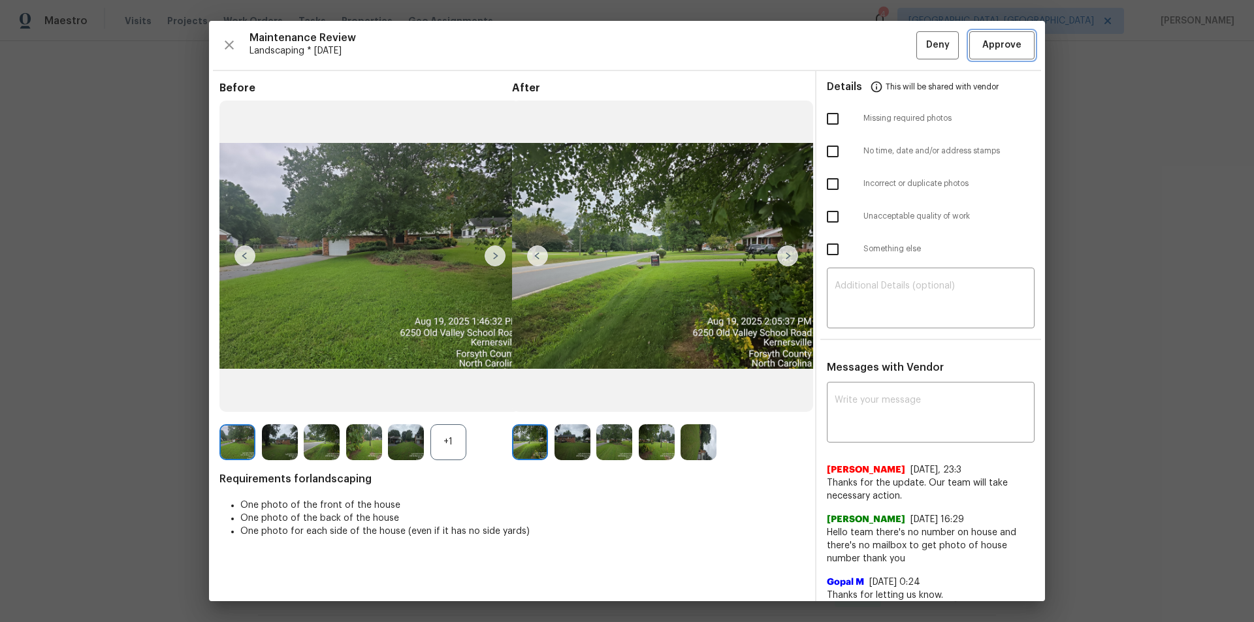
click at [891, 44] on span "Approve" at bounding box center [1001, 45] width 39 height 16
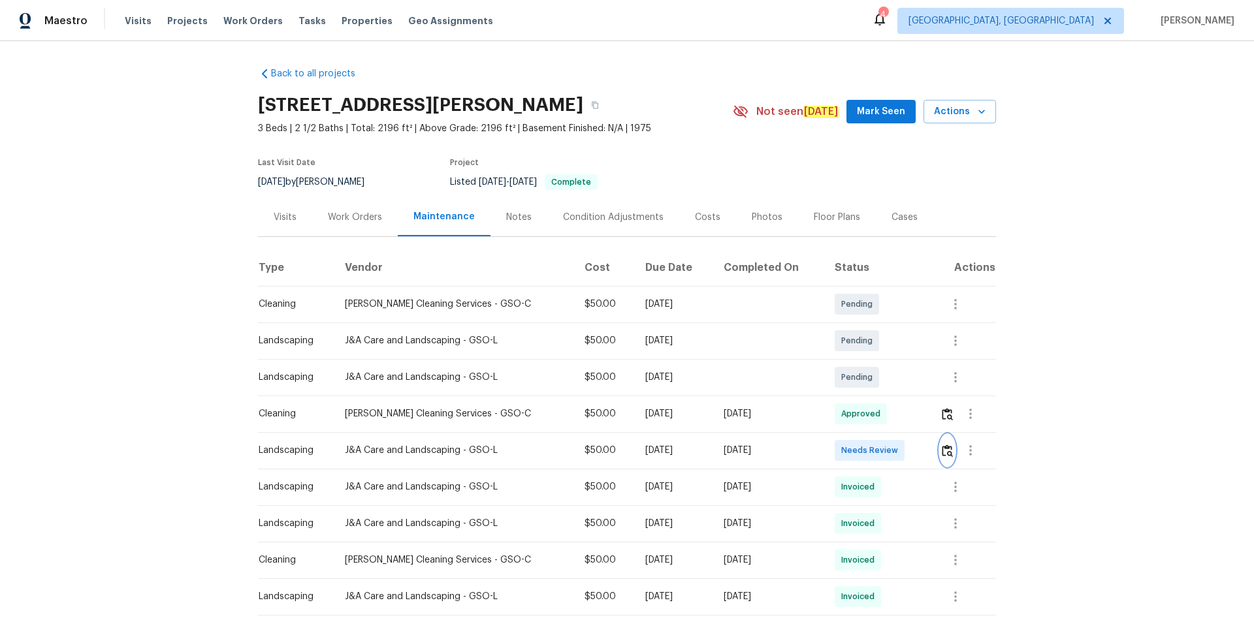
click at [941, 454] on img "button" at bounding box center [946, 451] width 11 height 12
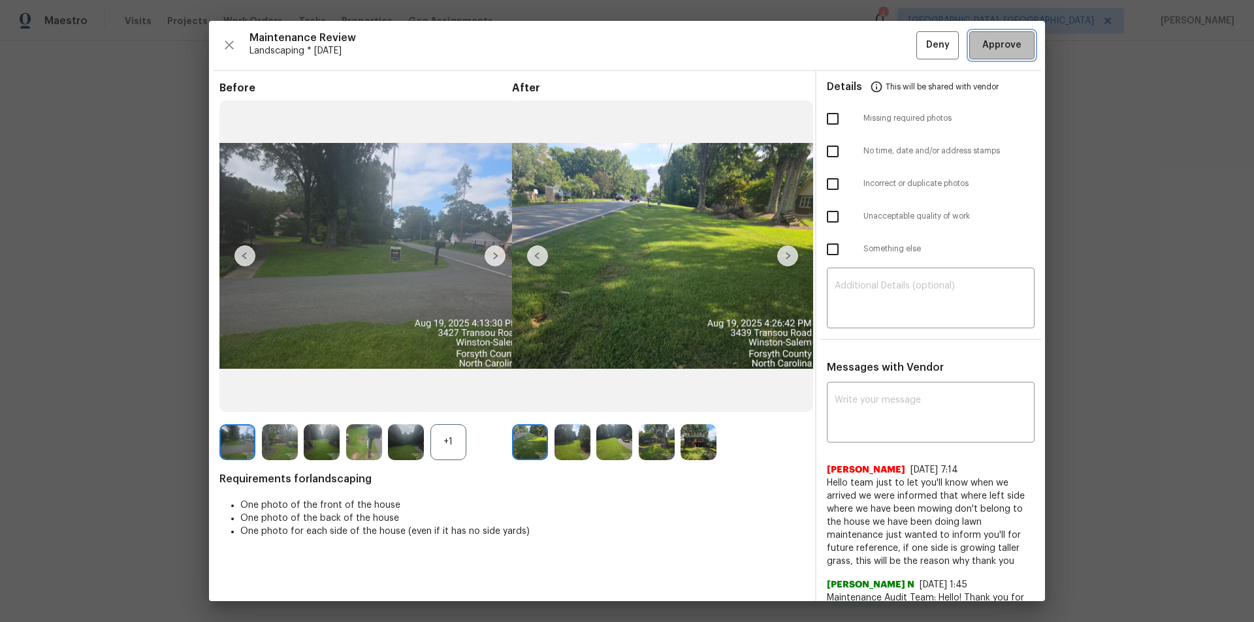
click at [1004, 42] on span "Approve" at bounding box center [1001, 45] width 39 height 16
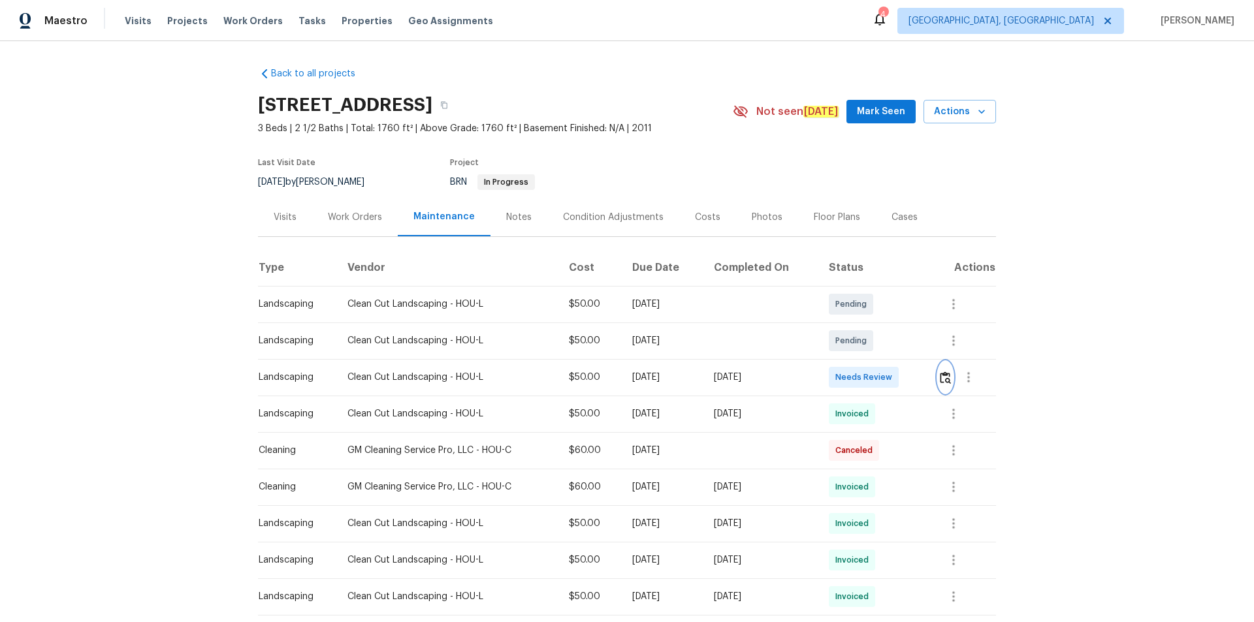
click at [891, 381] on img "button" at bounding box center [944, 377] width 11 height 12
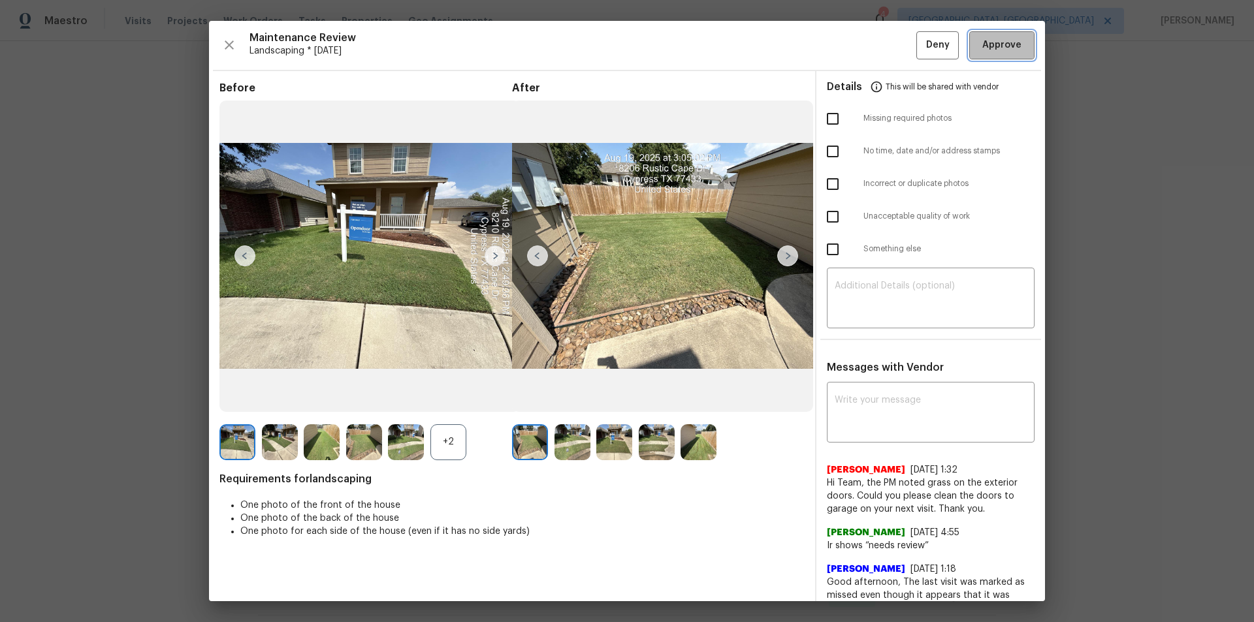
click at [891, 46] on span "Approve" at bounding box center [1001, 45] width 39 height 16
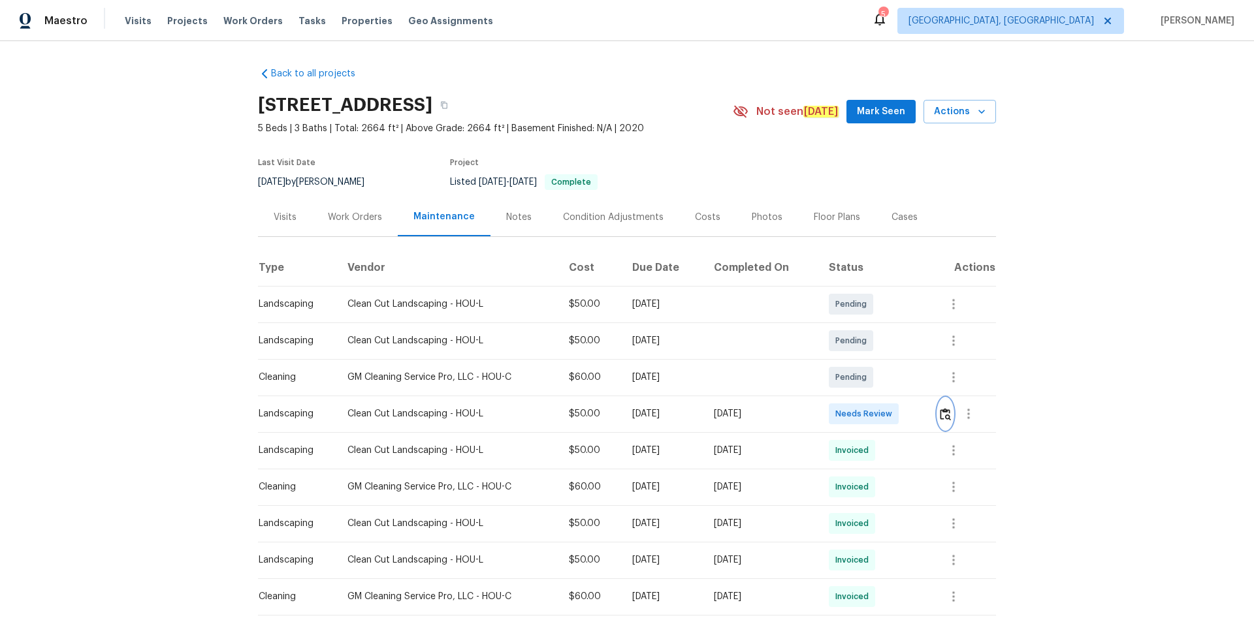
click at [940, 417] on img "button" at bounding box center [944, 414] width 11 height 12
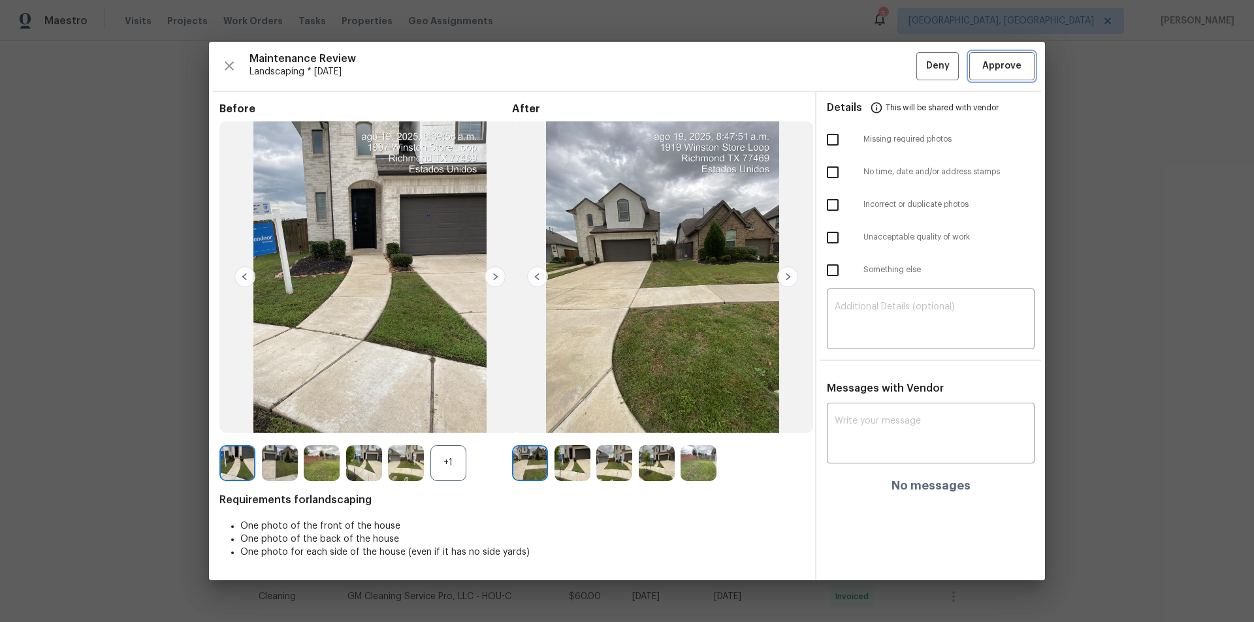
click at [999, 76] on button "Approve" at bounding box center [1001, 66] width 65 height 28
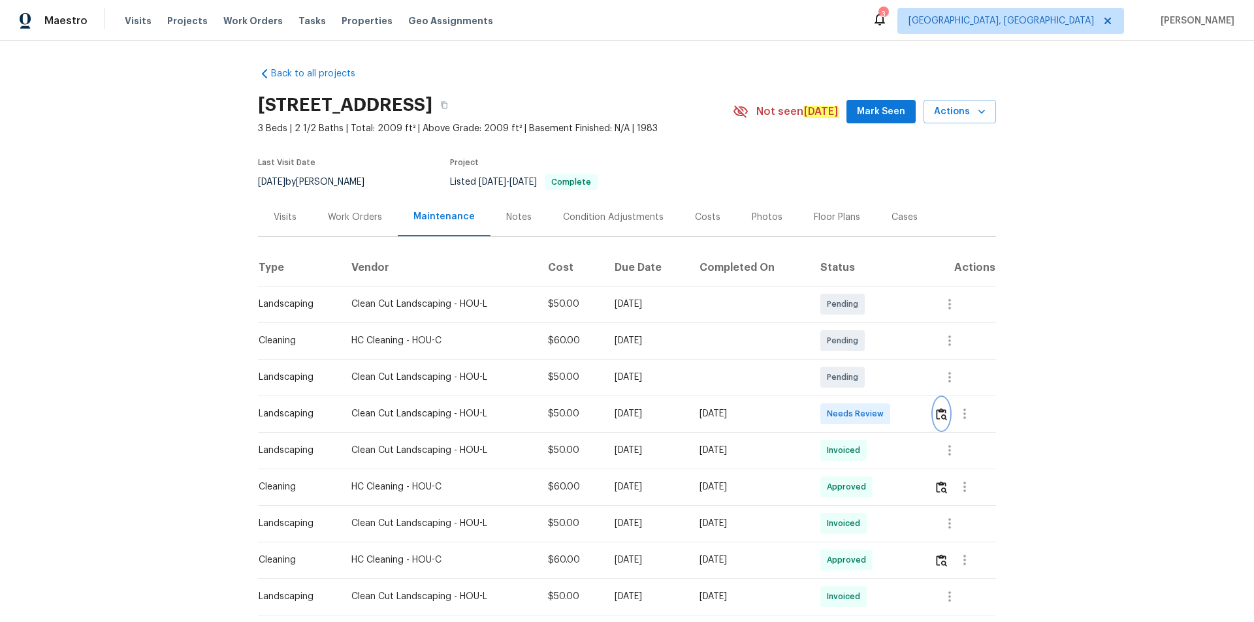
click at [891, 412] on img "button" at bounding box center [941, 414] width 11 height 12
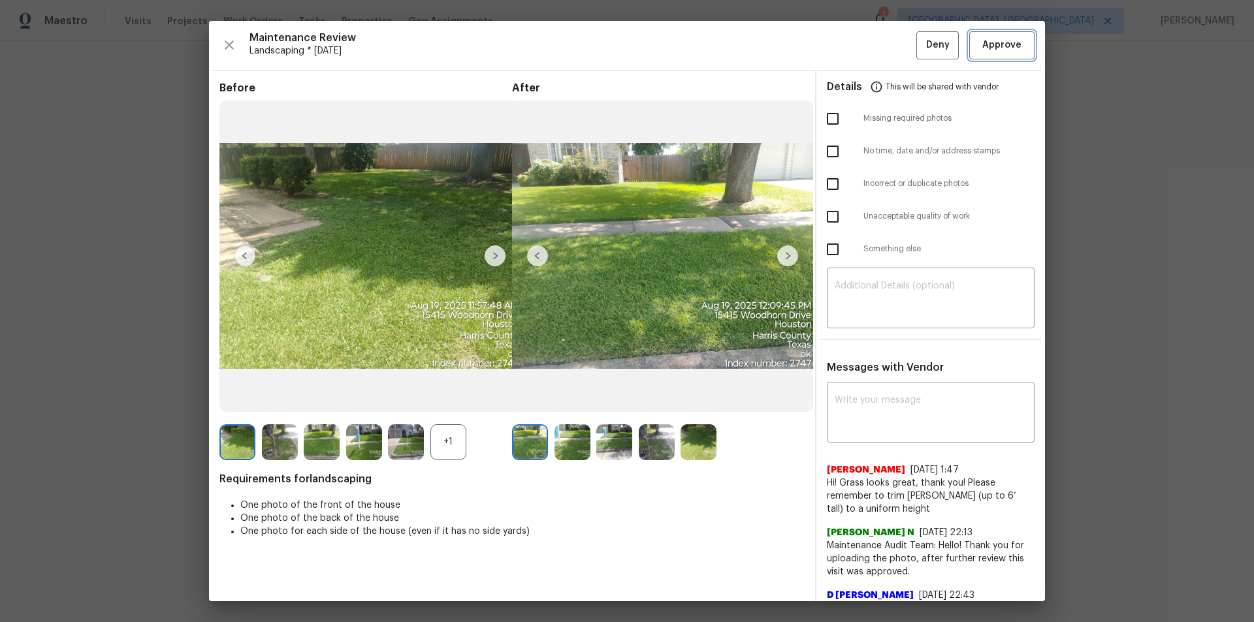
click at [891, 36] on button "Approve" at bounding box center [1001, 45] width 65 height 28
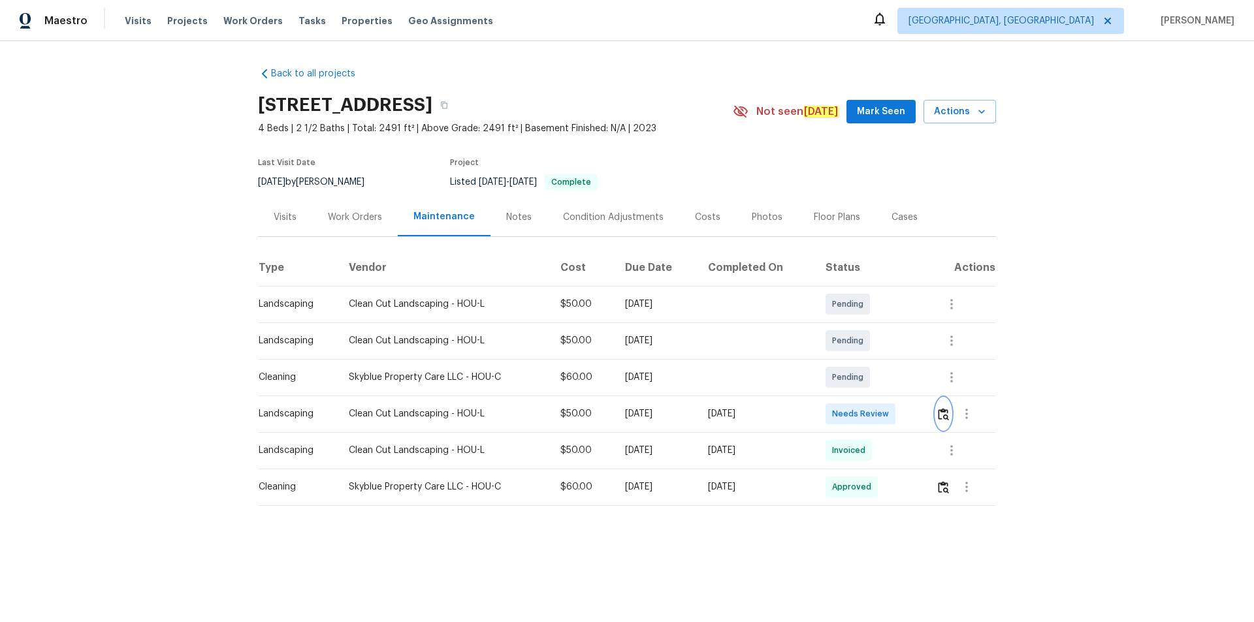
click at [943, 416] on img "button" at bounding box center [943, 414] width 11 height 12
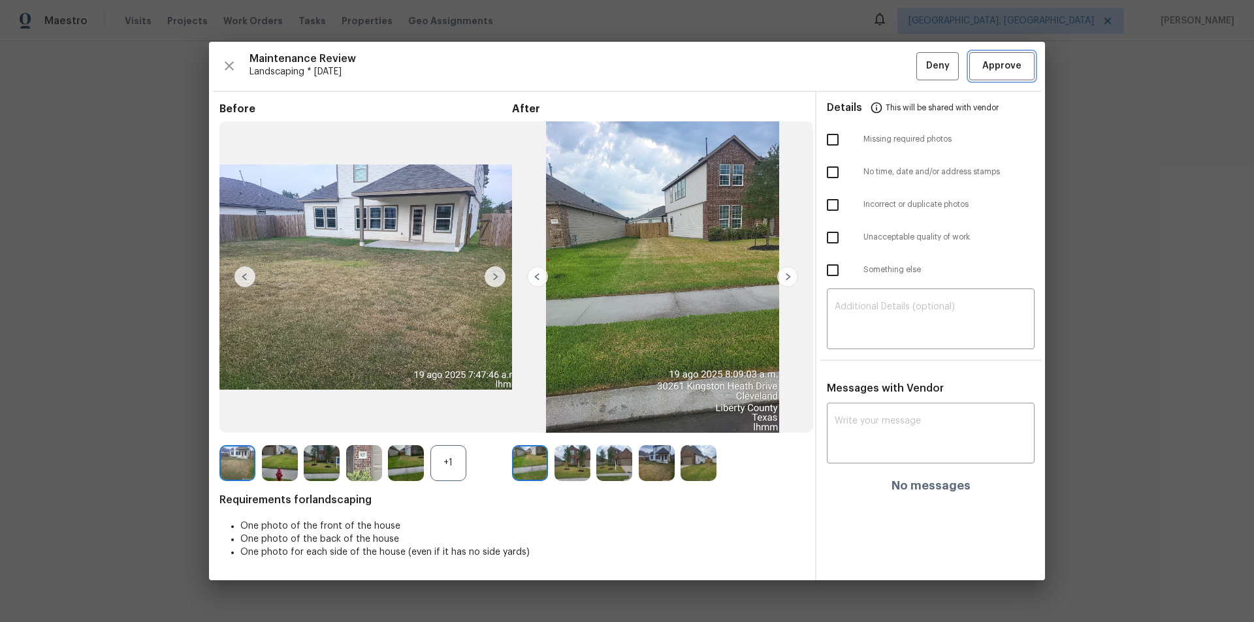
click at [1003, 69] on span "Approve" at bounding box center [1001, 66] width 39 height 16
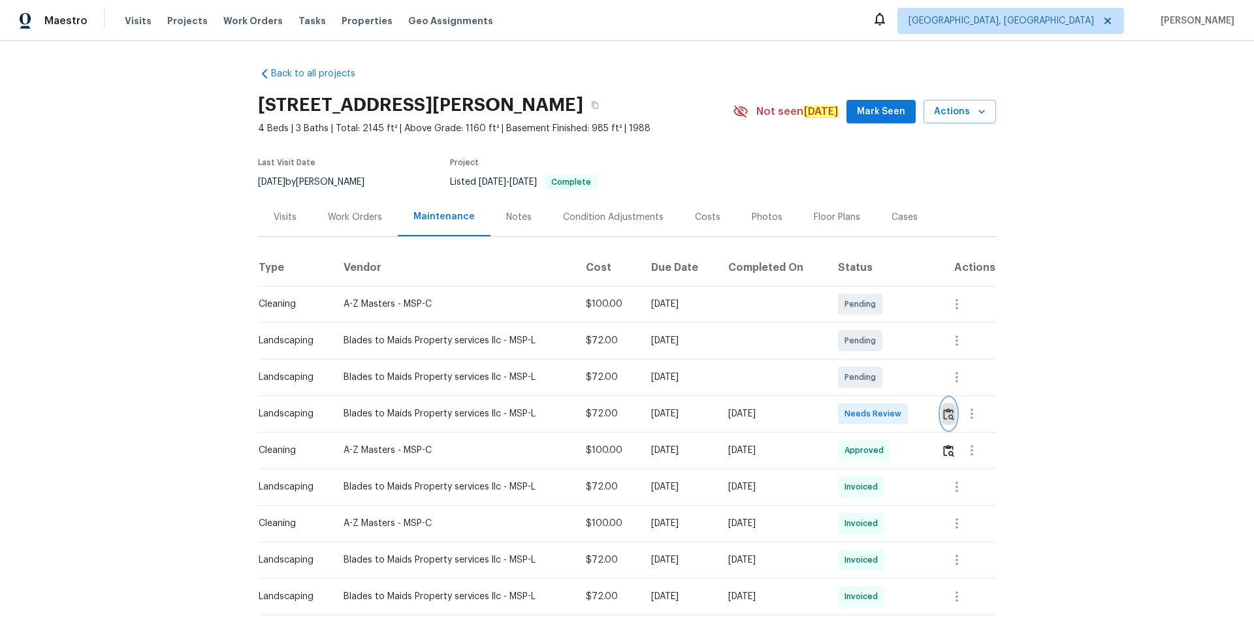
click at [947, 413] on img "button" at bounding box center [948, 414] width 11 height 12
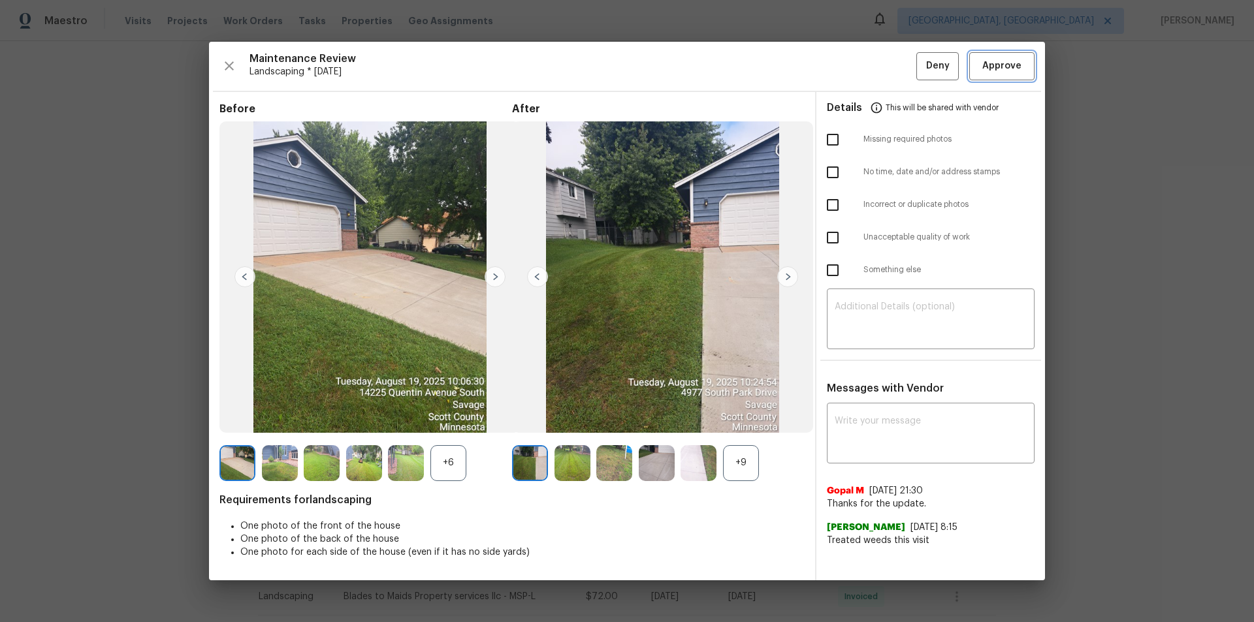
click at [1004, 54] on button "Approve" at bounding box center [1001, 66] width 65 height 28
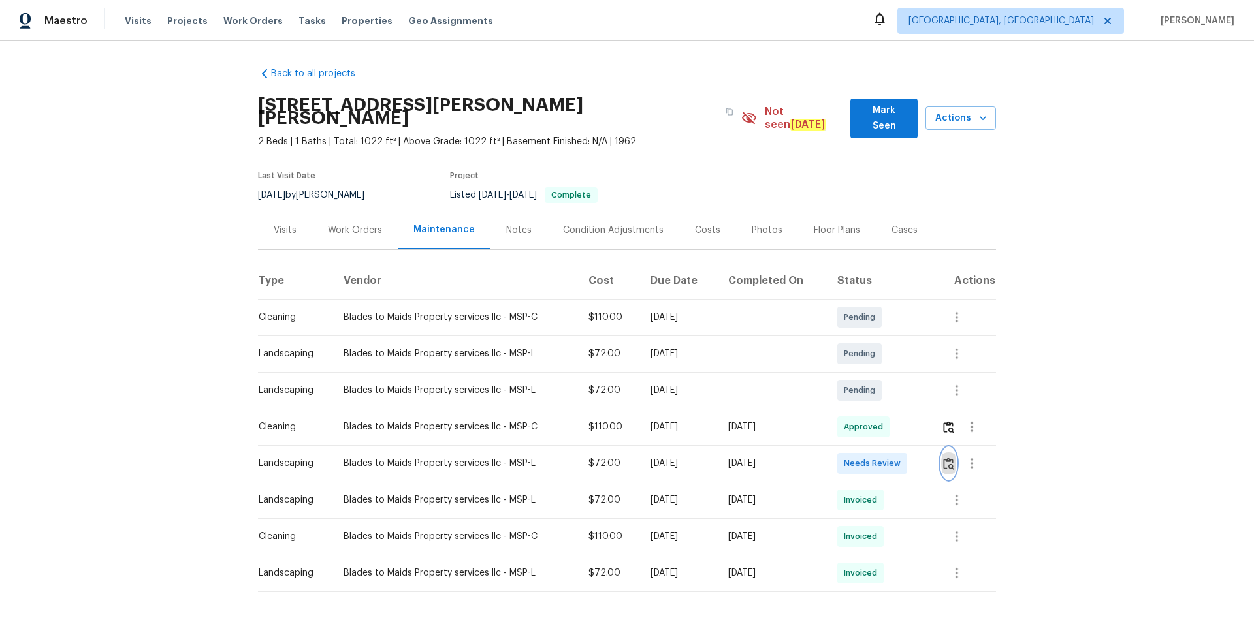
click at [941, 450] on button "button" at bounding box center [948, 463] width 15 height 31
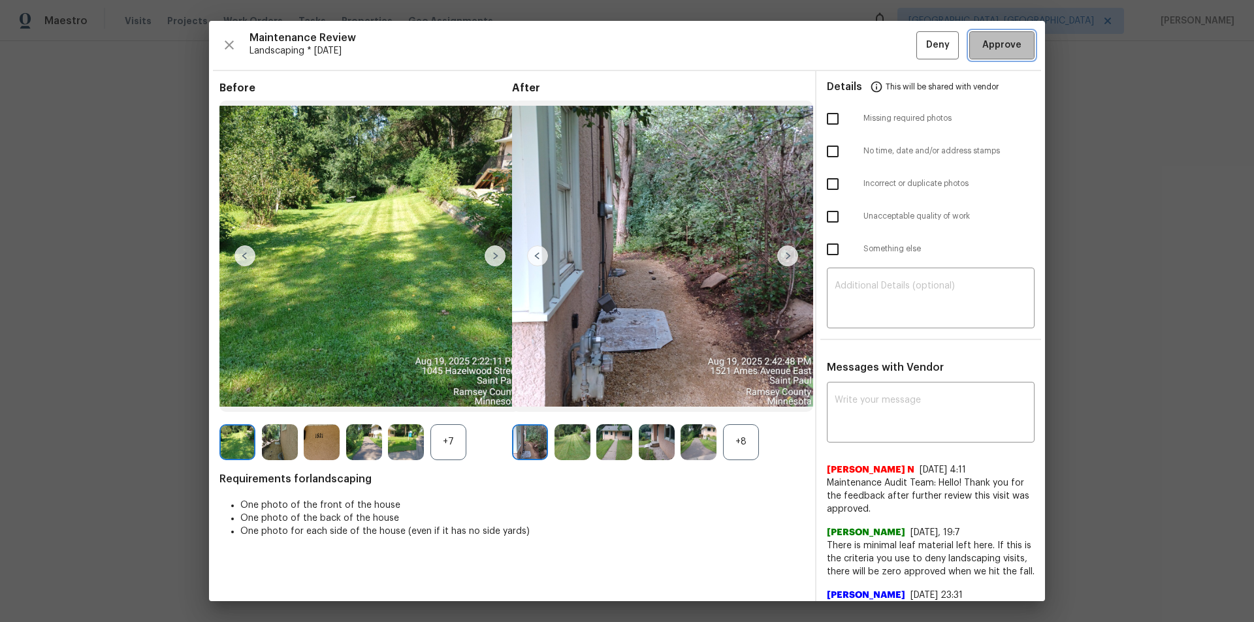
click at [998, 42] on span "Approve" at bounding box center [1001, 45] width 39 height 16
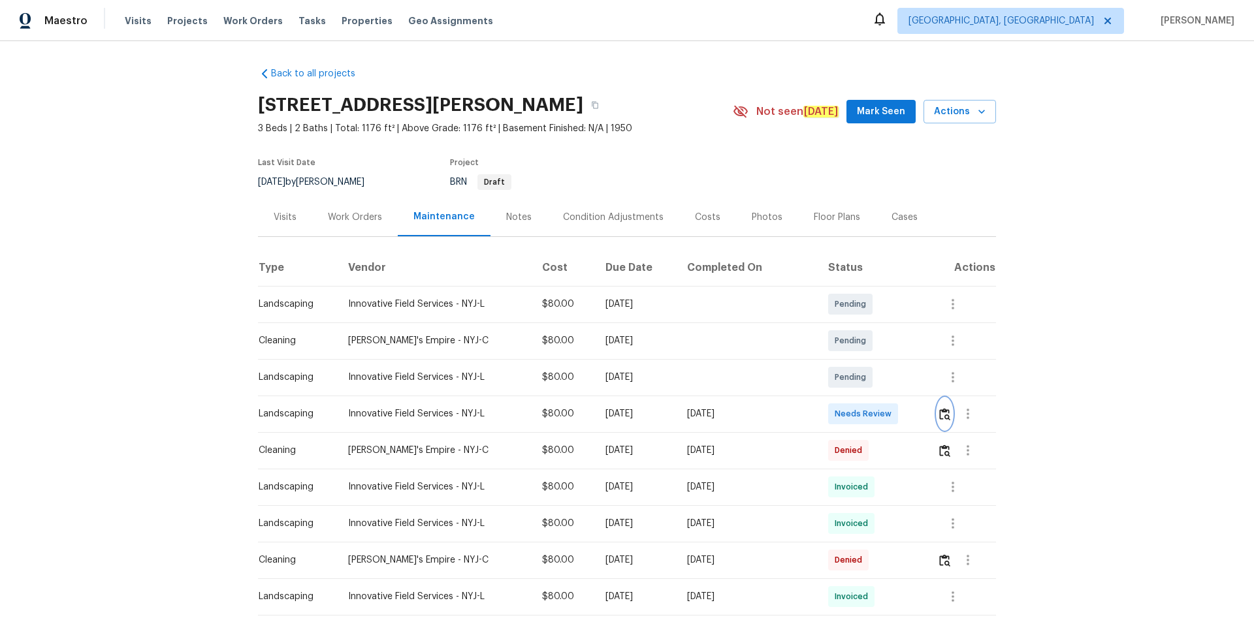
click at [891, 411] on img "button" at bounding box center [944, 414] width 11 height 12
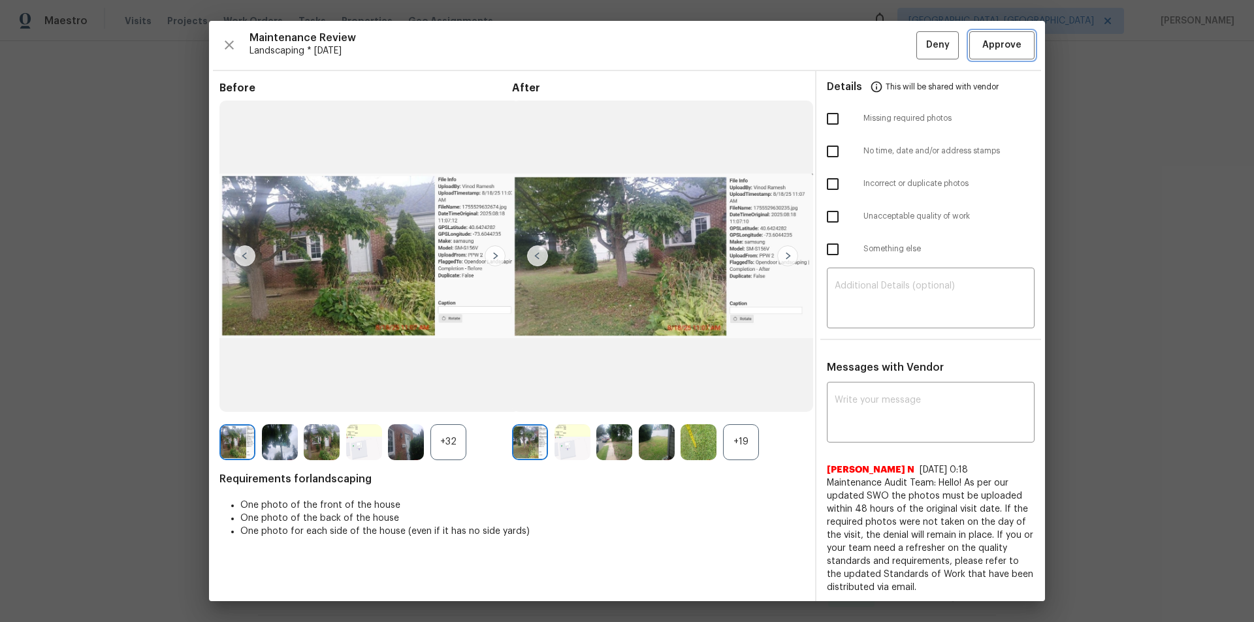
click at [891, 37] on span "Approve" at bounding box center [1001, 45] width 39 height 16
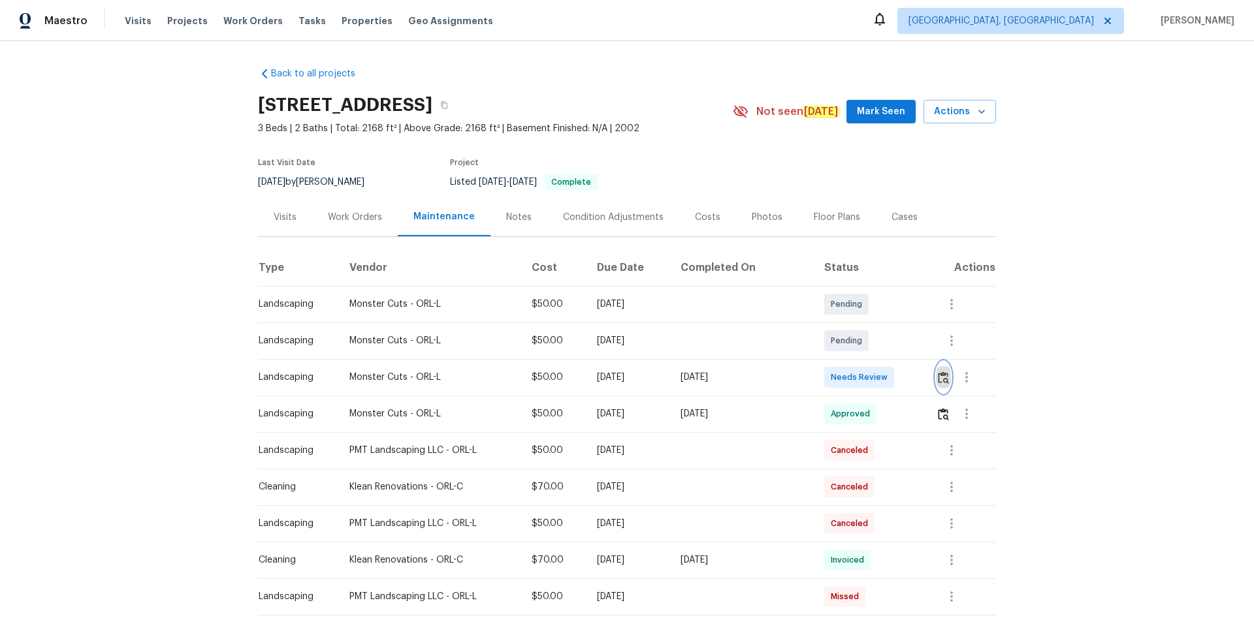
click at [891, 379] on img "button" at bounding box center [943, 377] width 11 height 12
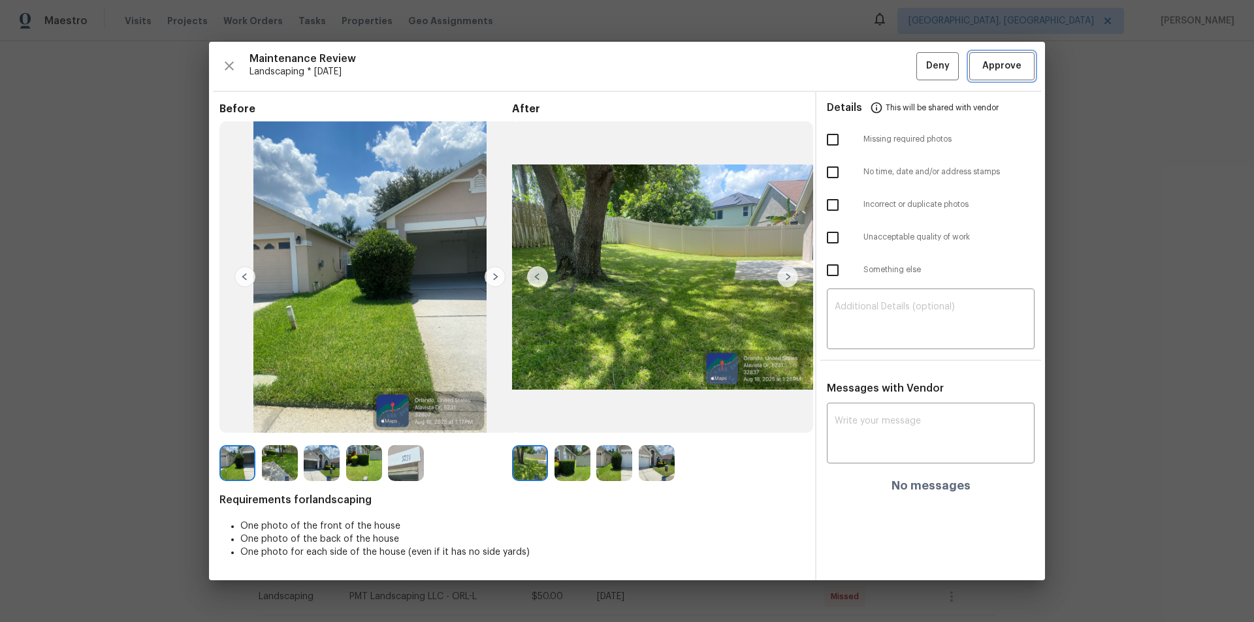
click at [891, 66] on span "Approve" at bounding box center [1001, 66] width 39 height 16
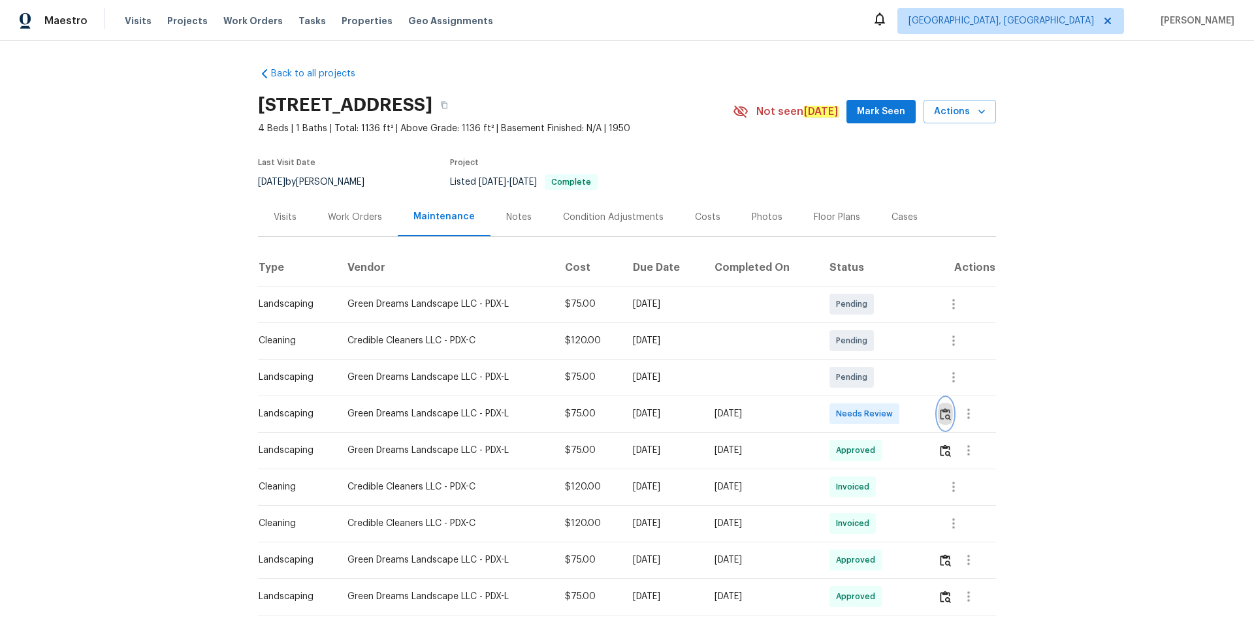
click at [891, 409] on img "button" at bounding box center [944, 414] width 11 height 12
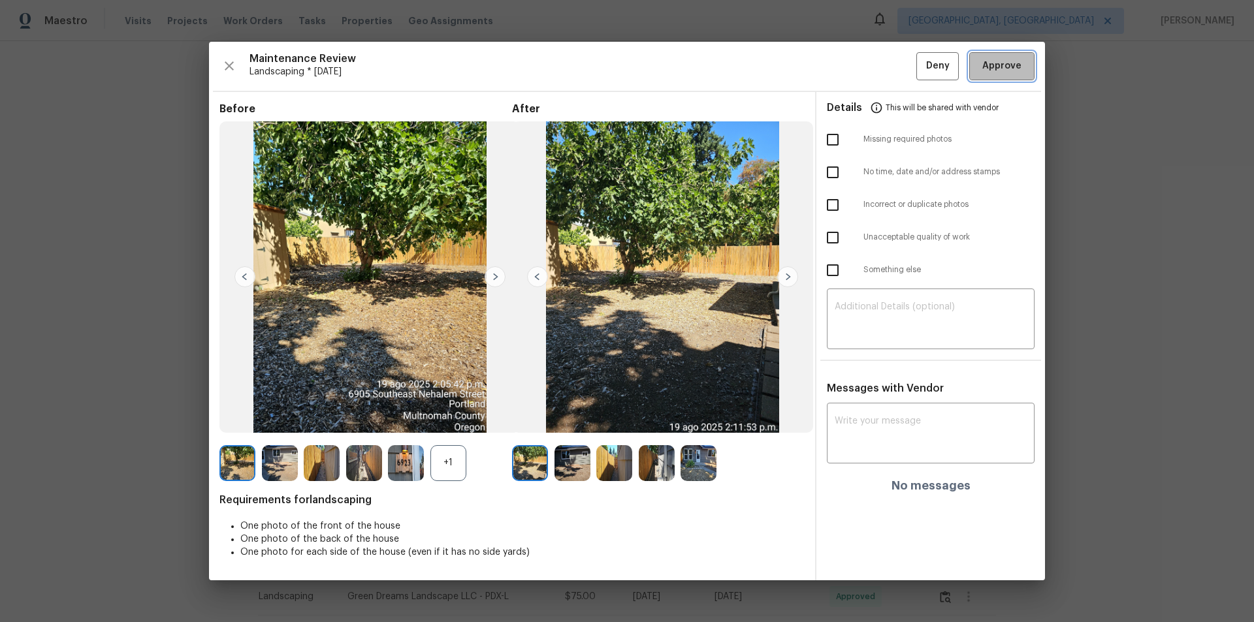
click at [891, 71] on button "Approve" at bounding box center [1001, 66] width 65 height 28
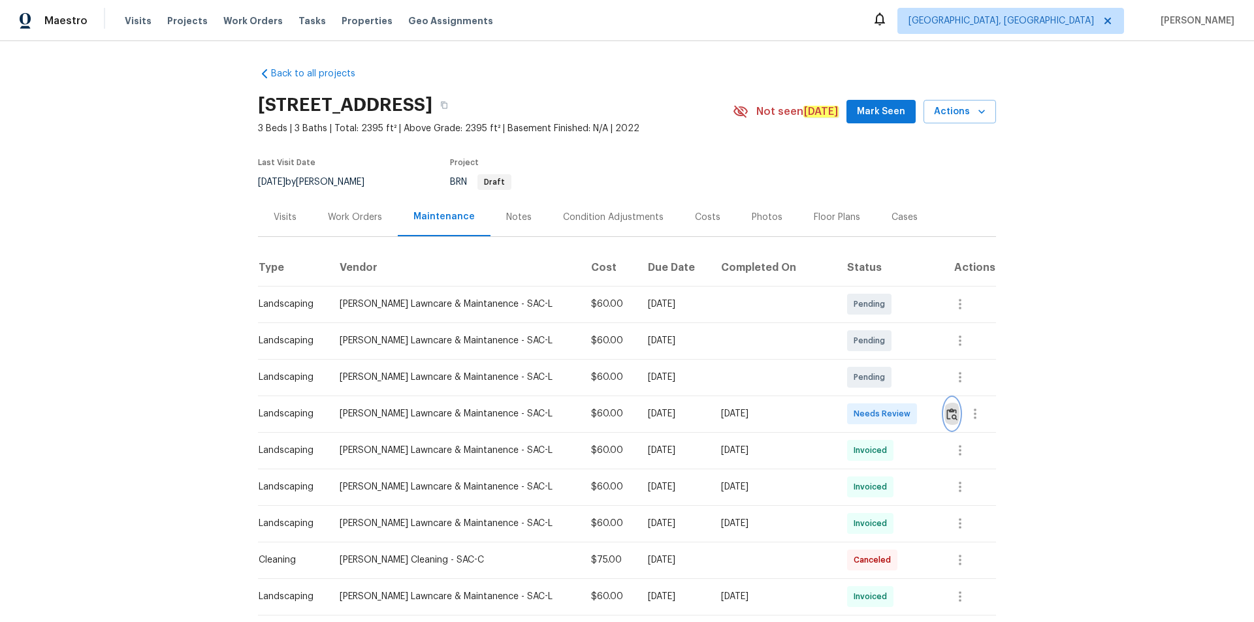
click at [891, 403] on button "button" at bounding box center [951, 413] width 15 height 31
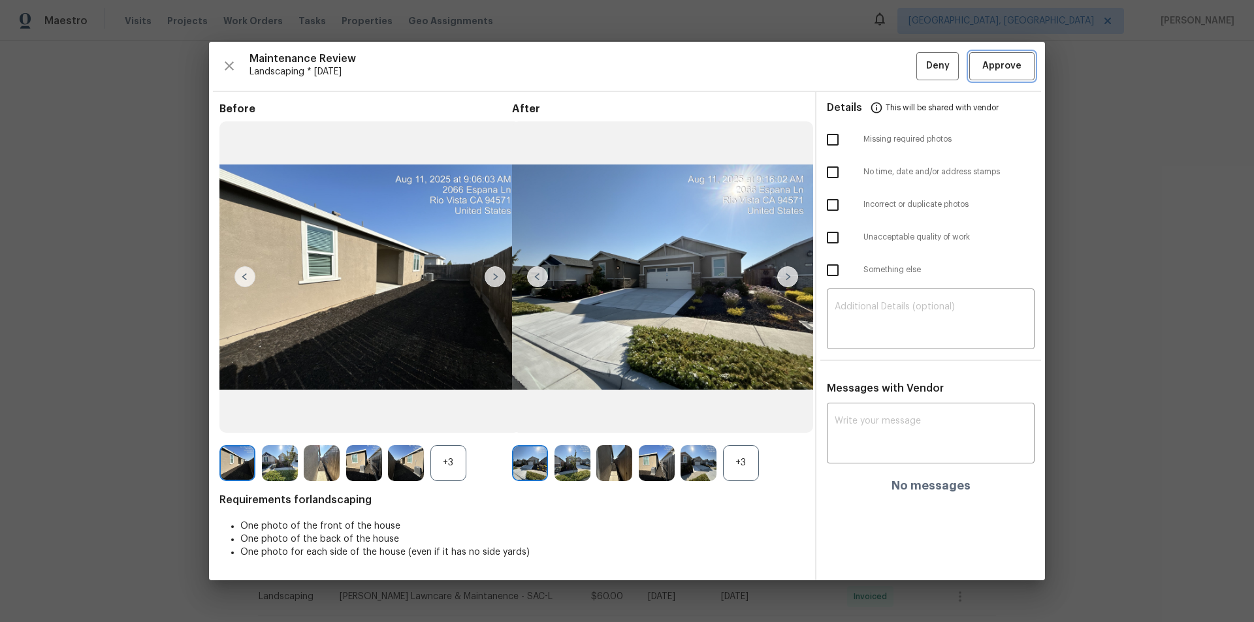
click at [891, 59] on span "Approve" at bounding box center [1001, 66] width 39 height 16
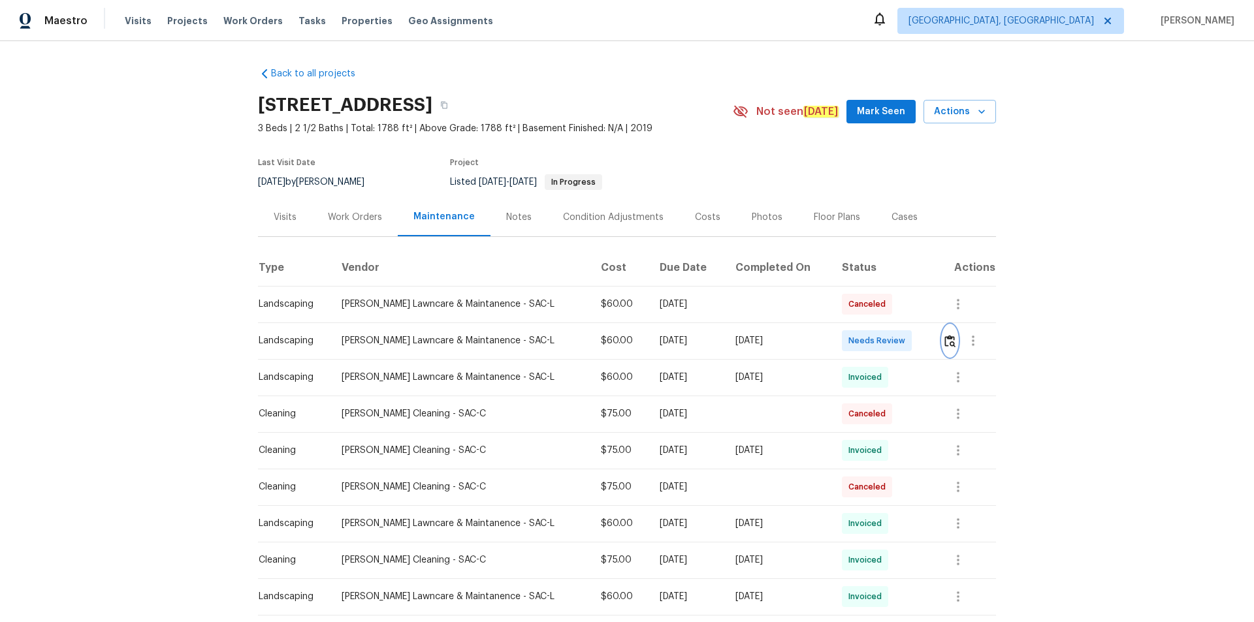
click button "button"
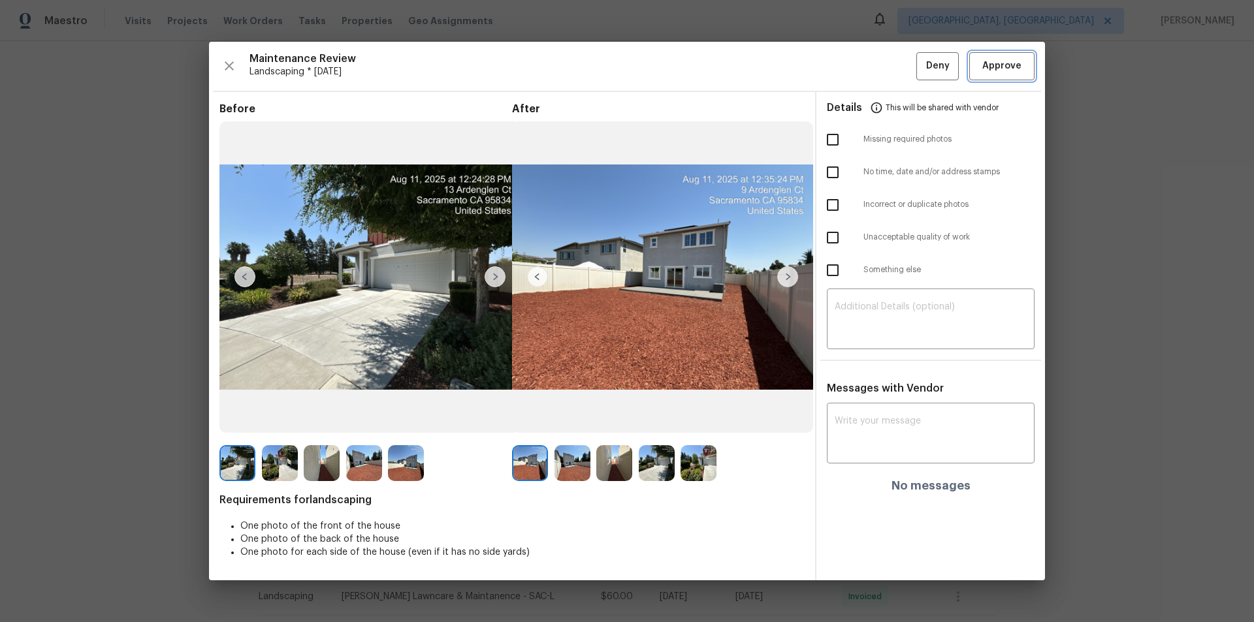
click span "Approve"
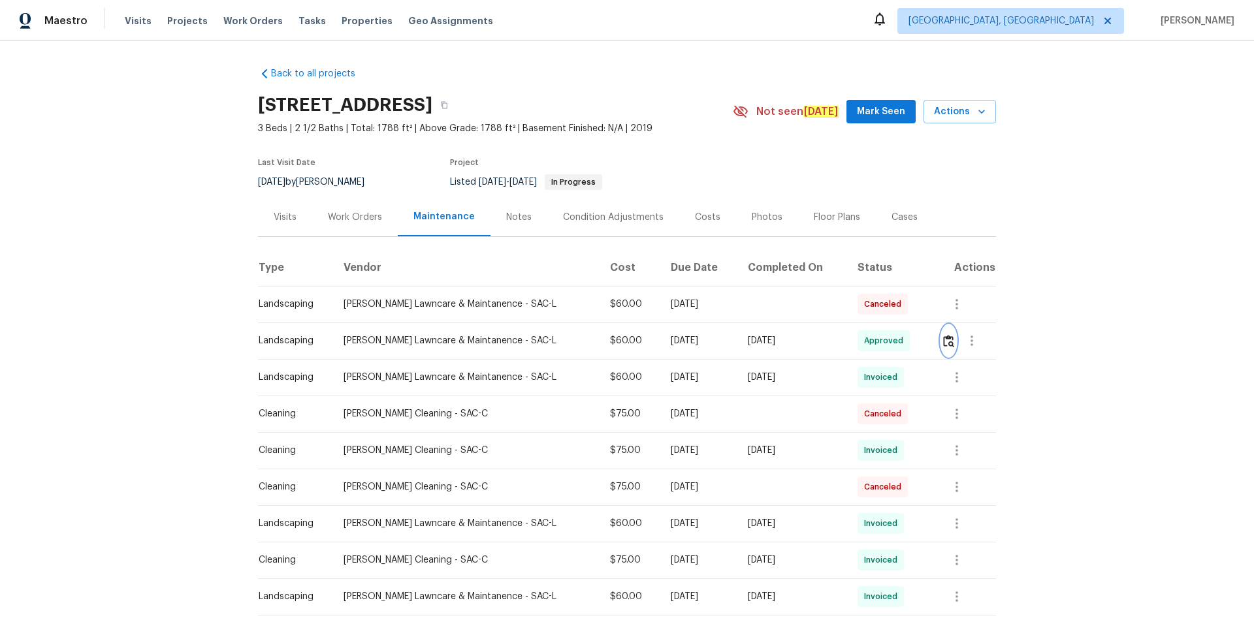
click button "button"
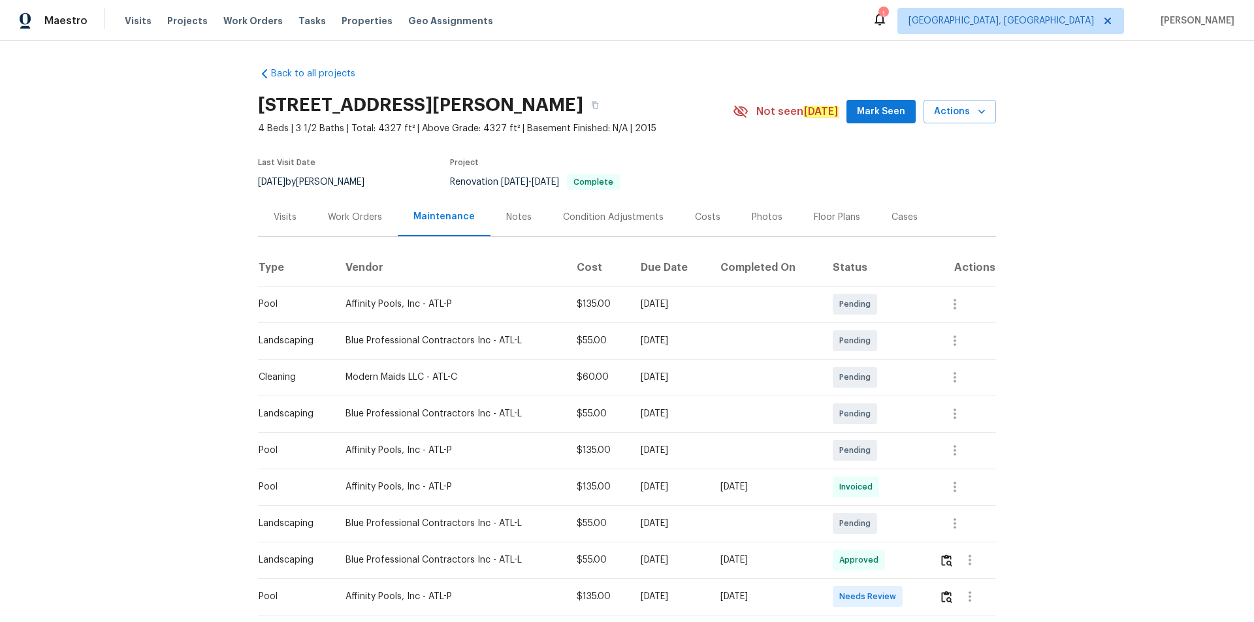
click at [891, 418] on td at bounding box center [961, 596] width 67 height 37
click at [891, 418] on img "button" at bounding box center [946, 597] width 11 height 12
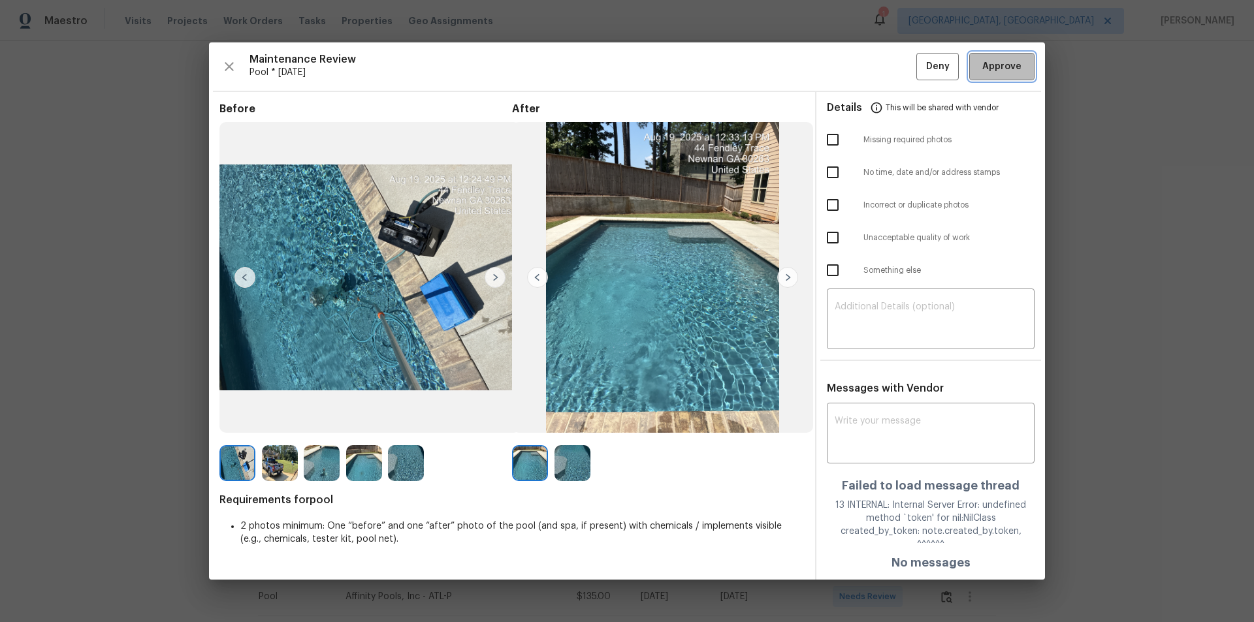
drag, startPoint x: 987, startPoint y: 76, endPoint x: 995, endPoint y: 192, distance: 116.5
click at [891, 75] on span "Approve" at bounding box center [1001, 67] width 39 height 16
